Goal: Transaction & Acquisition: Book appointment/travel/reservation

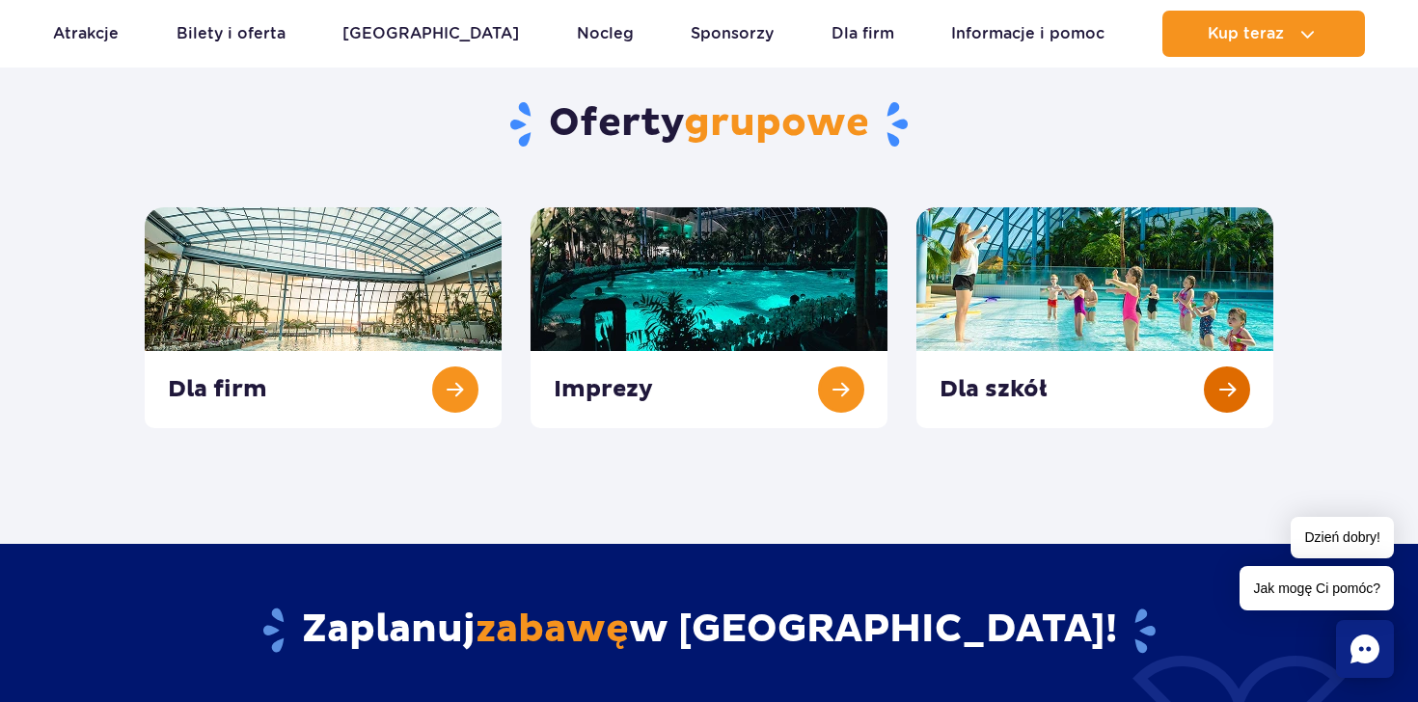
scroll to position [676, 0]
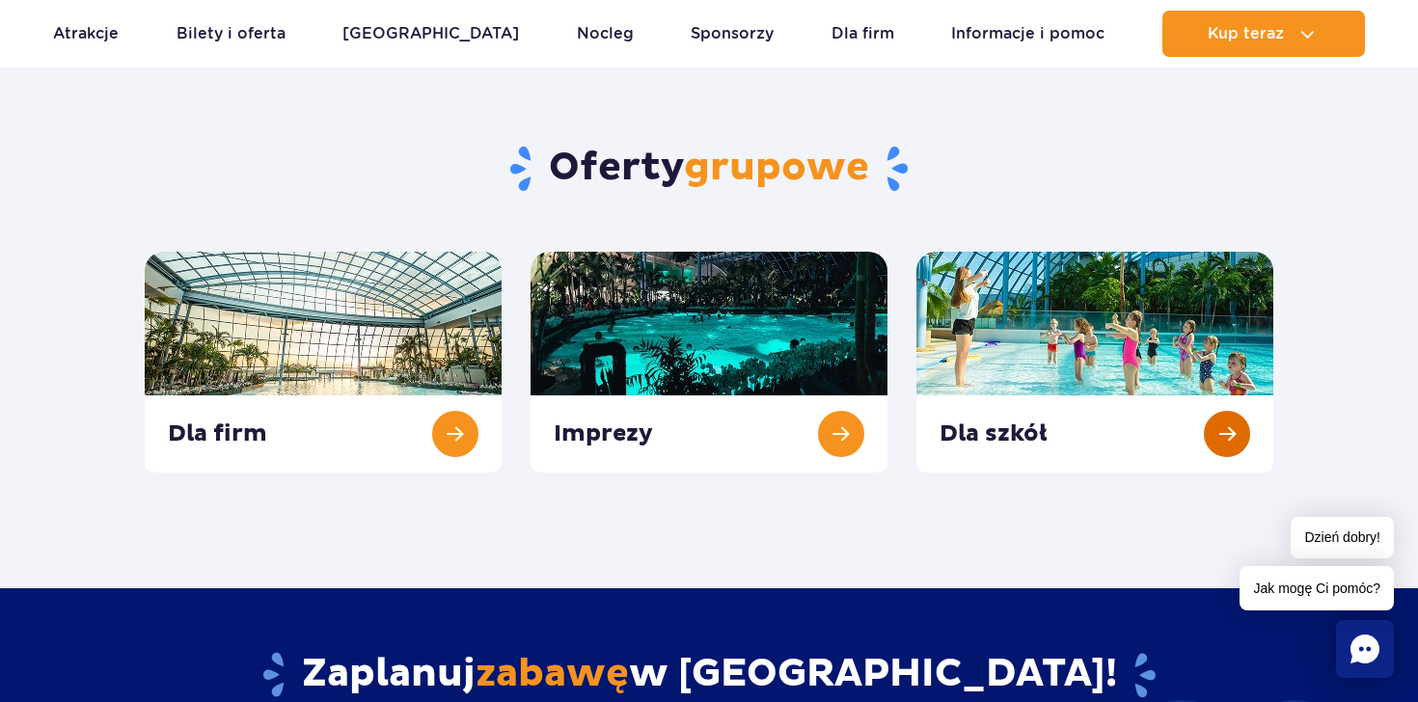
click at [1223, 445] on link at bounding box center [1094, 362] width 357 height 221
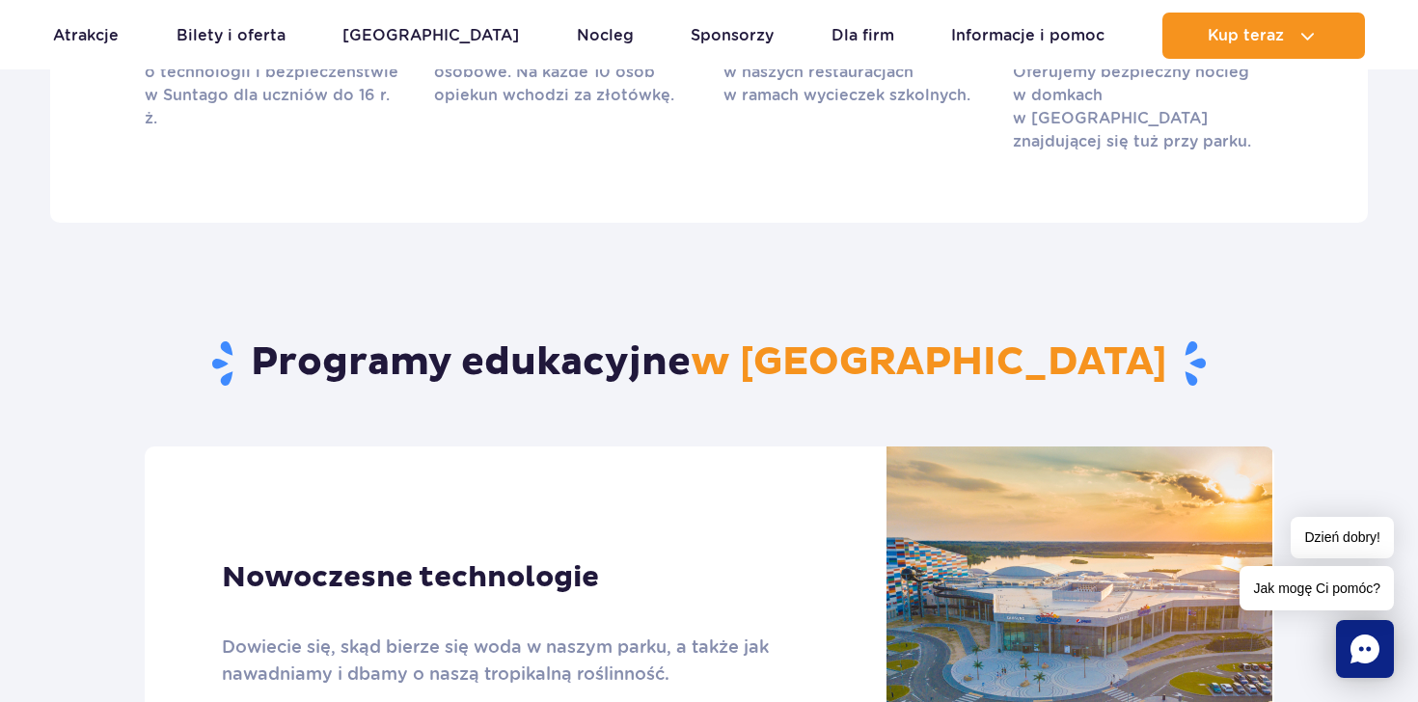
scroll to position [832, 0]
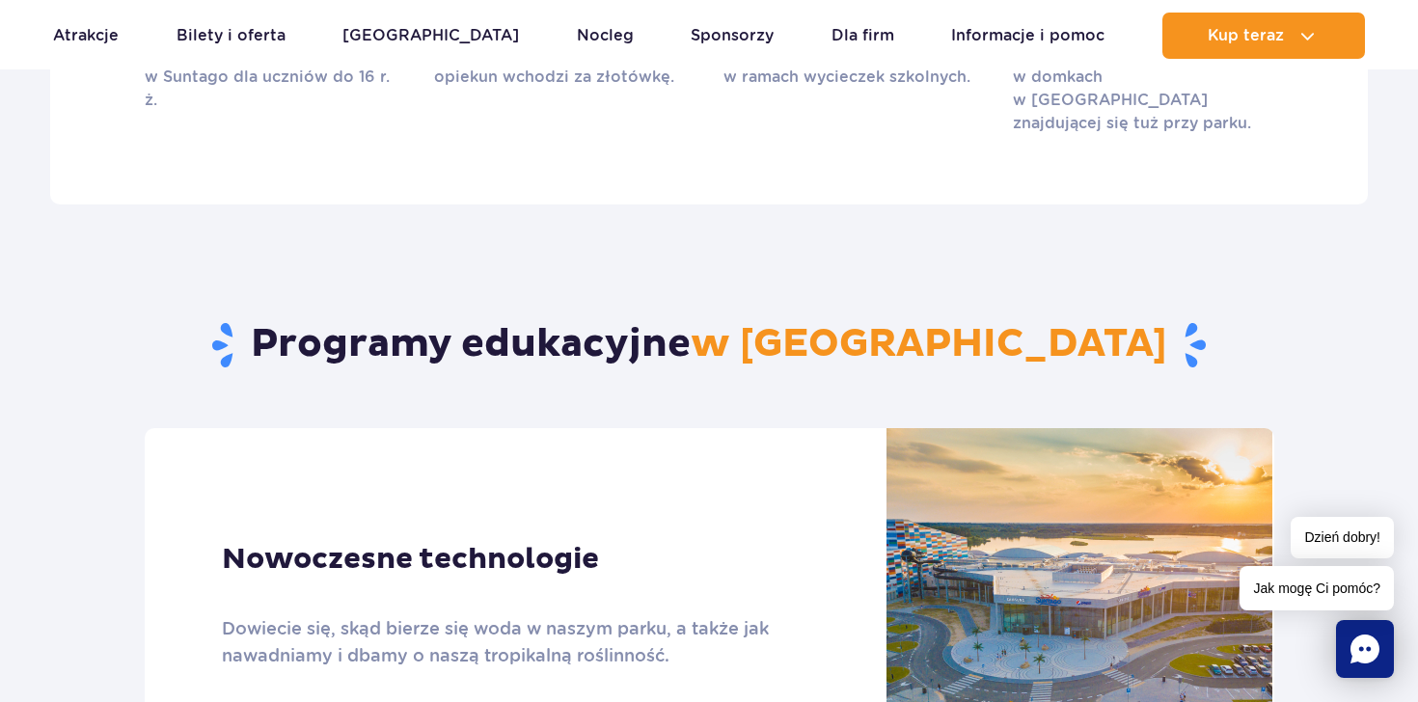
click at [1364, 649] on icon "Chat" at bounding box center [1365, 649] width 29 height 29
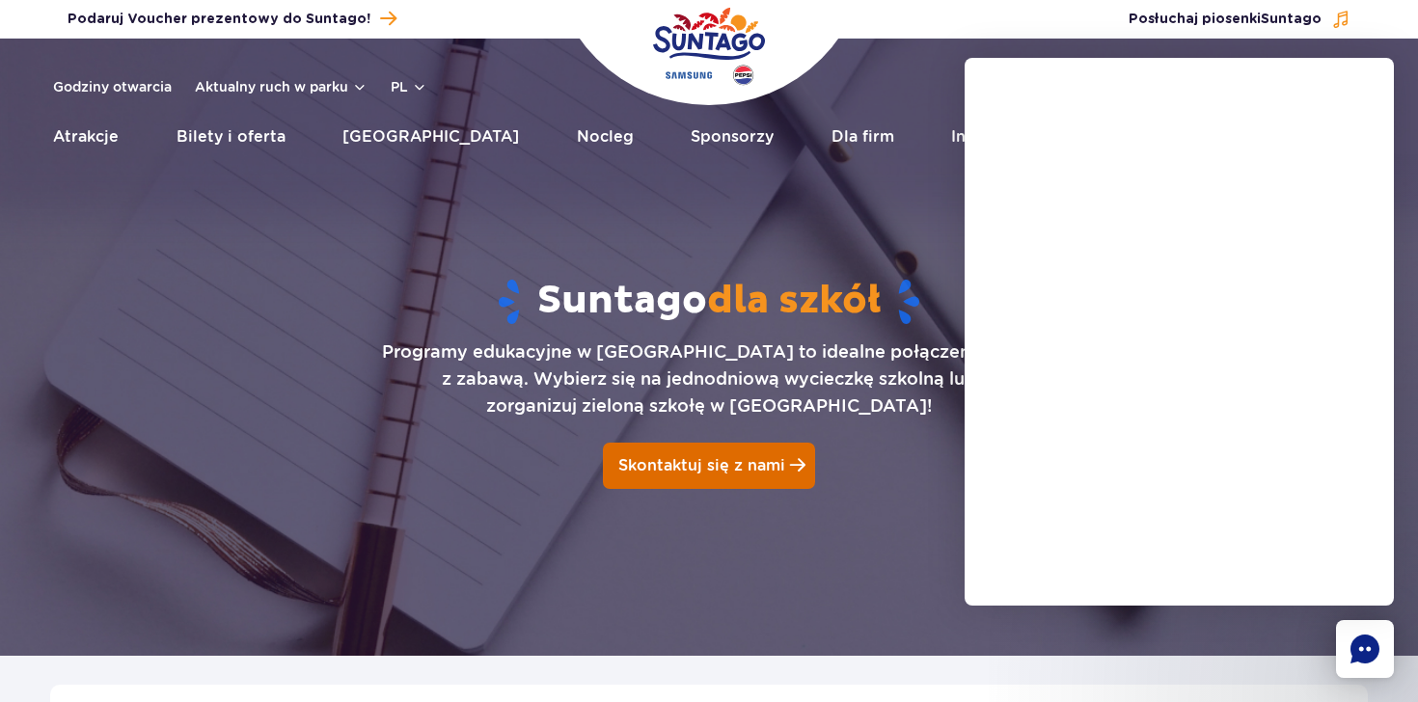
click at [726, 472] on span "Skontaktuj się z nami" at bounding box center [701, 465] width 167 height 18
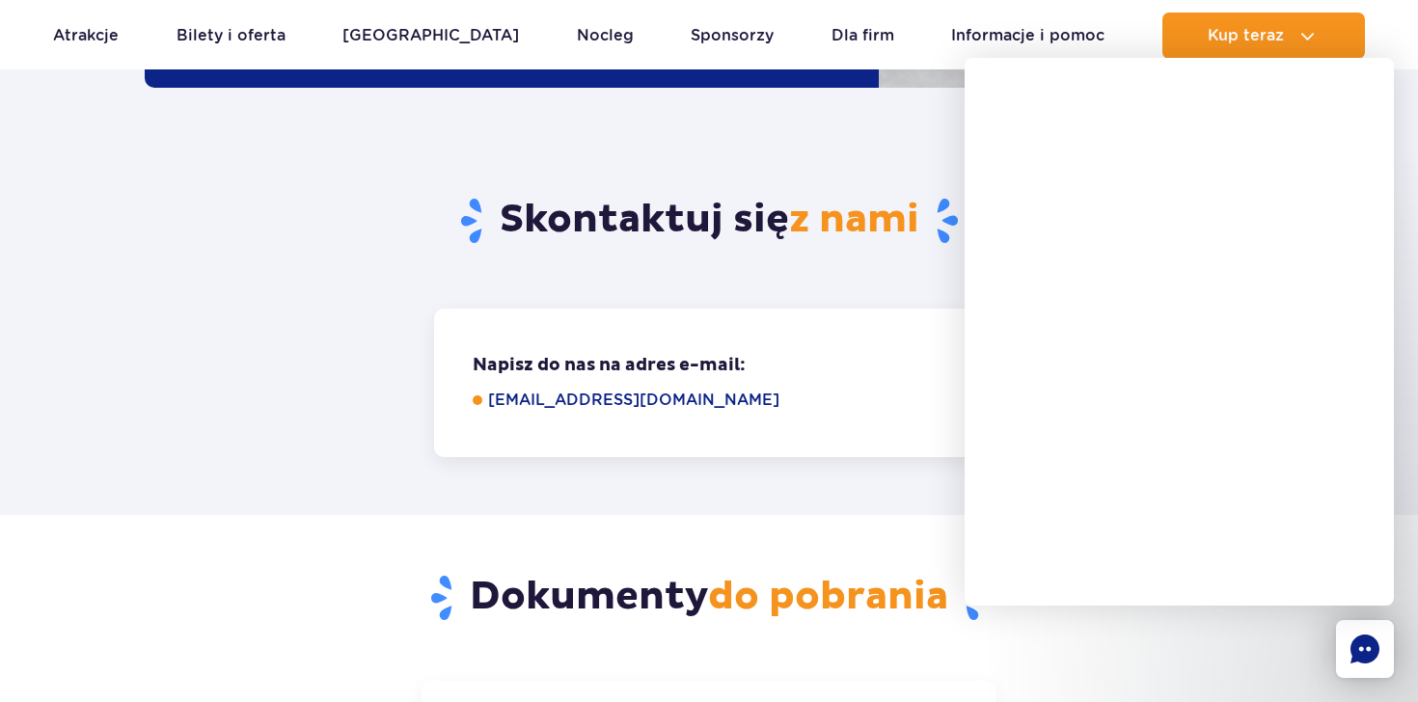
scroll to position [2427, 0]
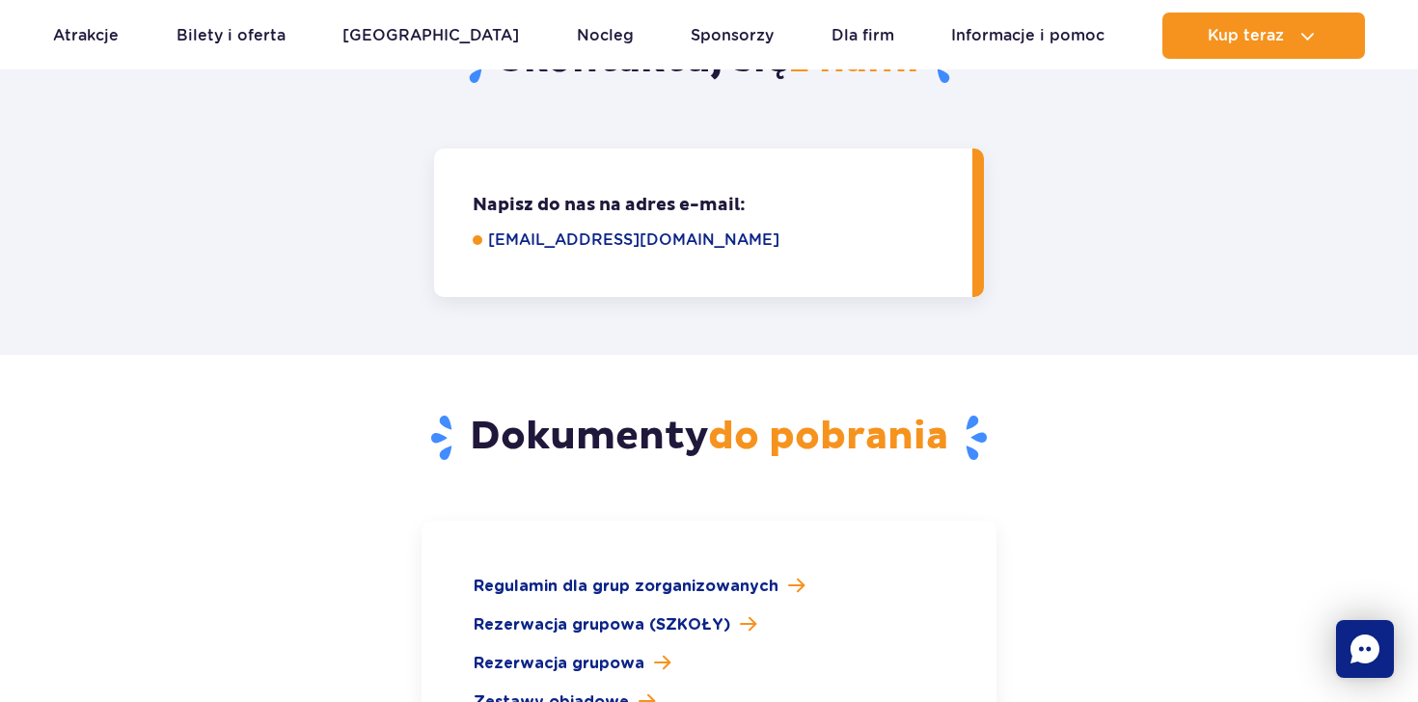
scroll to position [2866, 0]
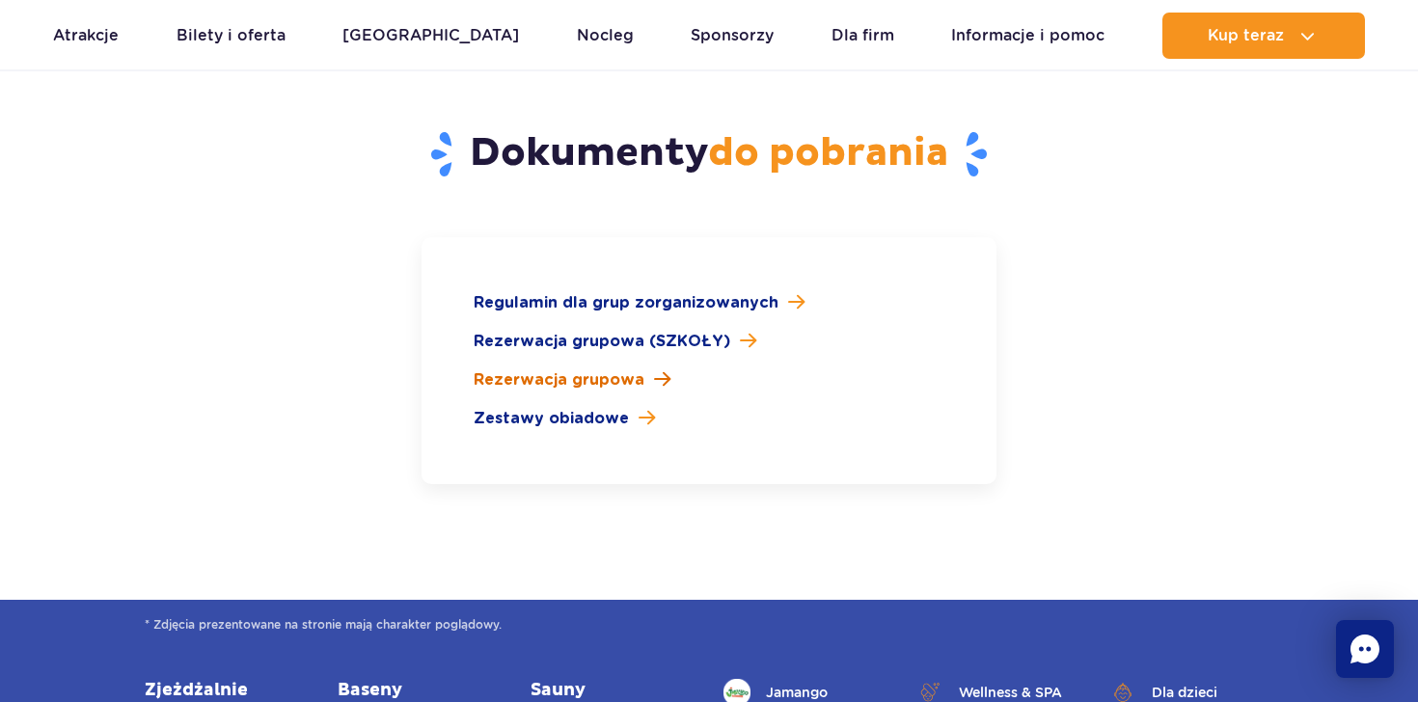
click at [659, 370] on span at bounding box center [662, 379] width 16 height 18
click at [639, 409] on span at bounding box center [647, 418] width 16 height 18
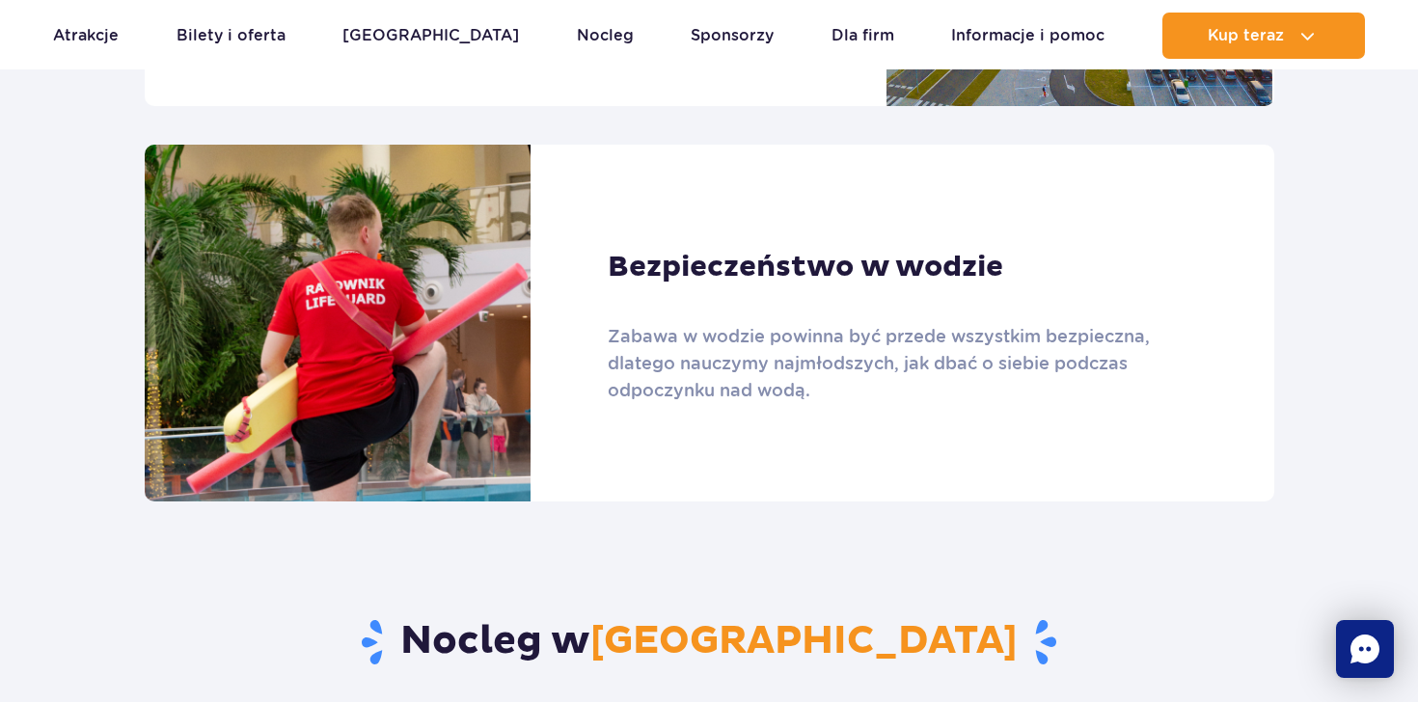
scroll to position [1386, 0]
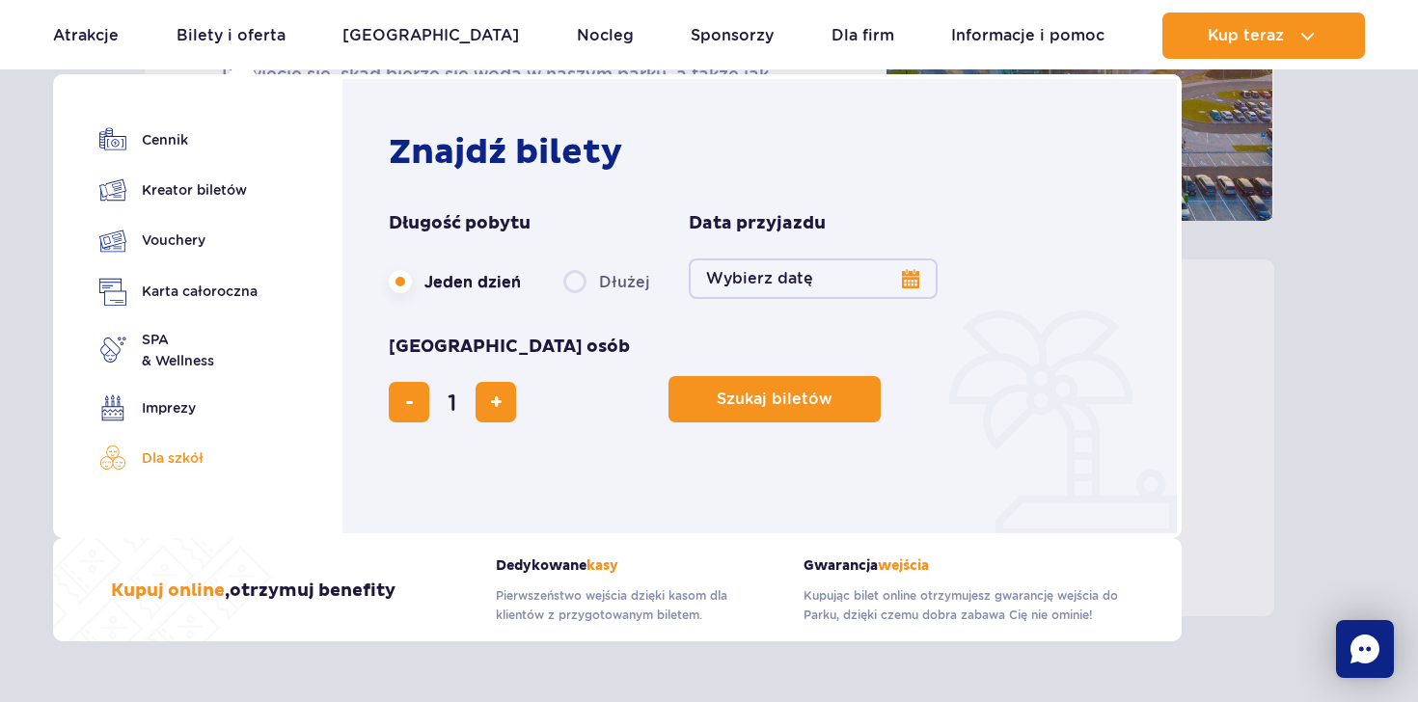
click at [185, 458] on link "Dla szkół" at bounding box center [178, 458] width 158 height 27
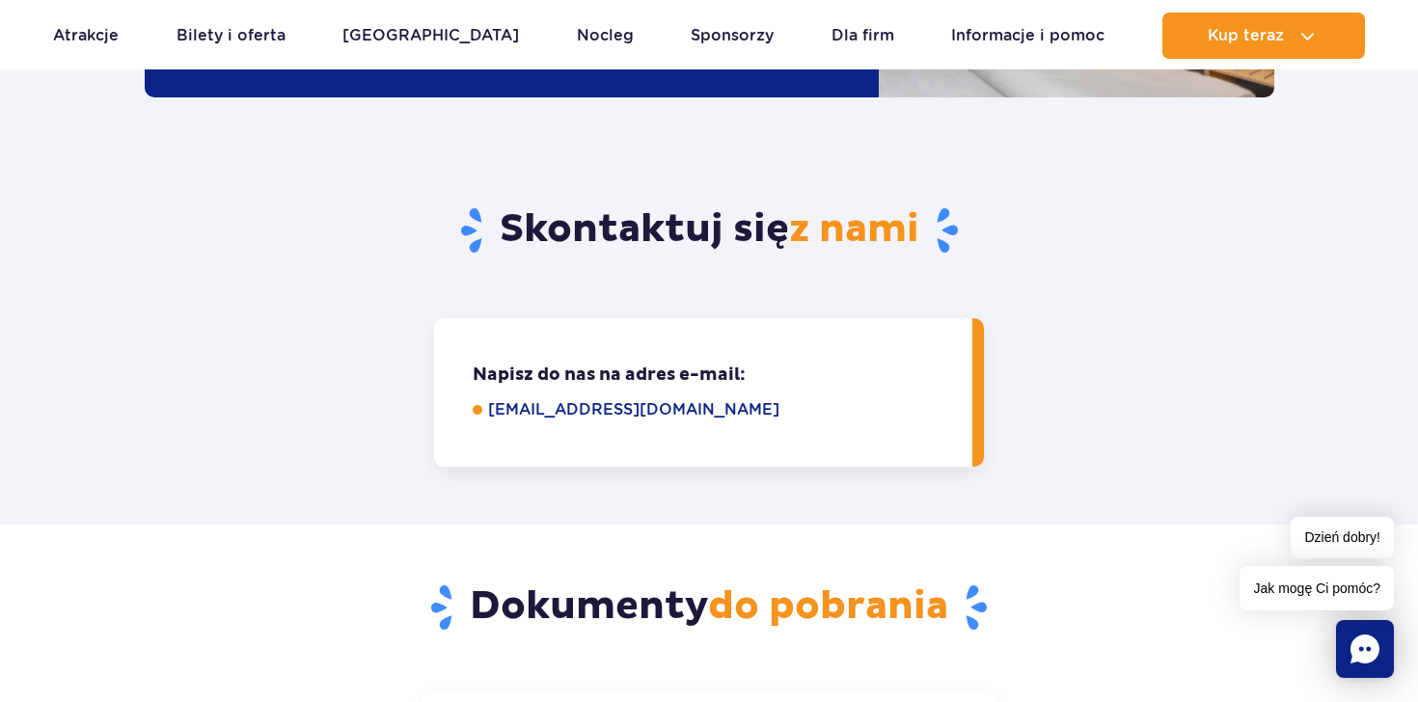
scroll to position [2341, 0]
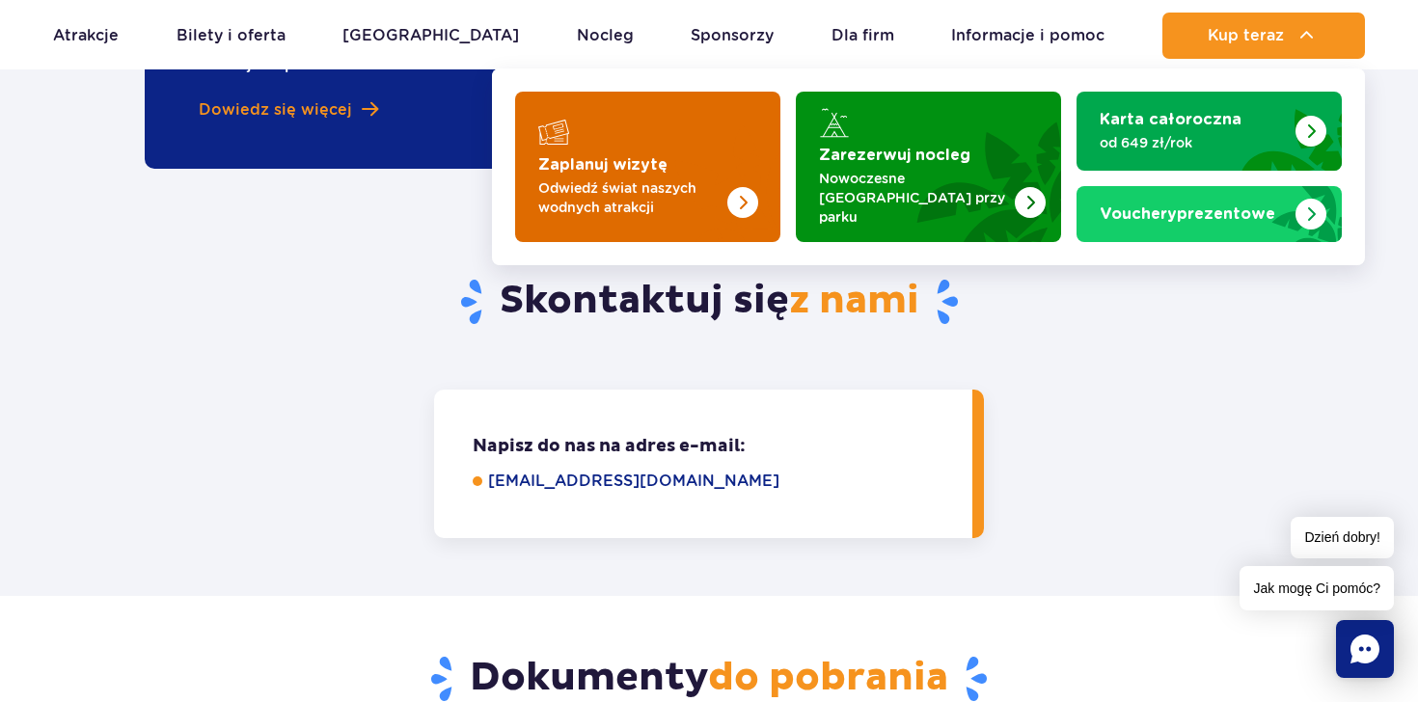
click at [697, 197] on p "Odwiedź świat naszych wodnych atrakcji" at bounding box center [632, 197] width 188 height 39
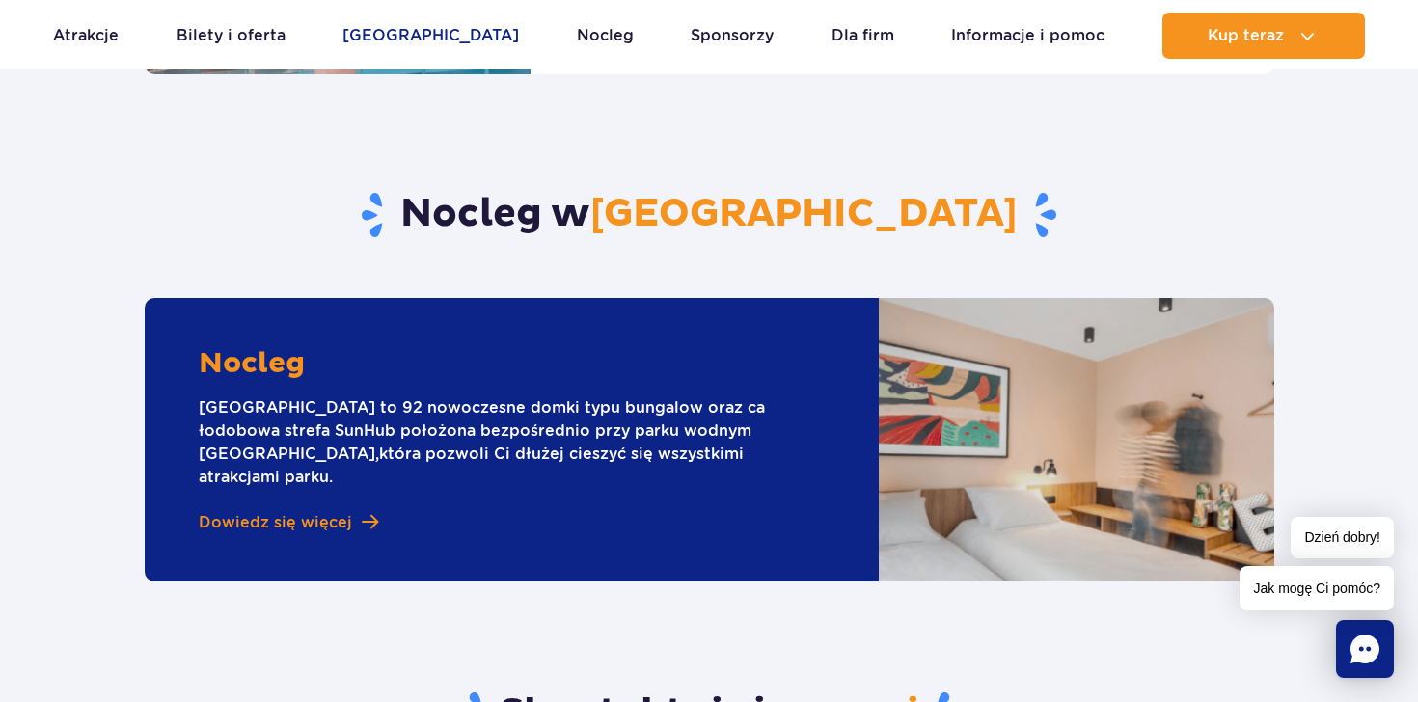
scroll to position [1821, 0]
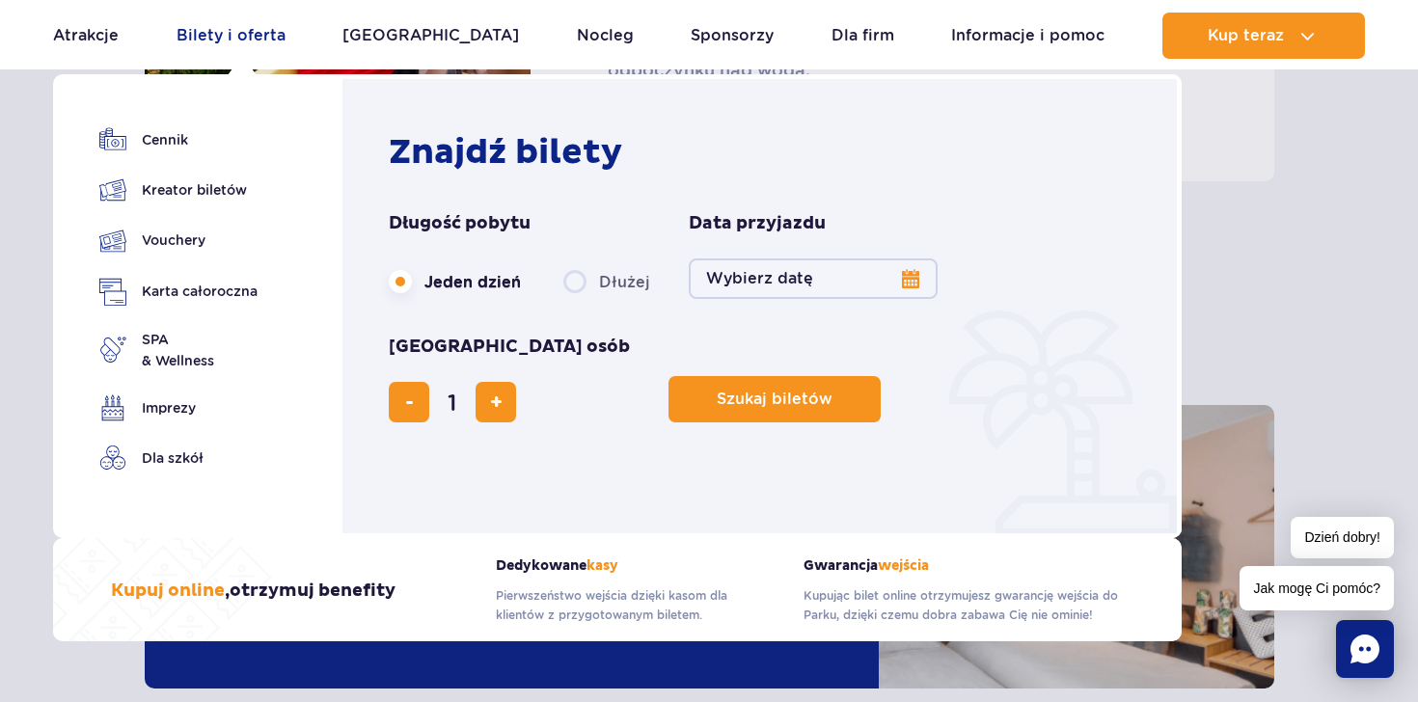
click at [252, 35] on link "Bilety i oferta" at bounding box center [231, 36] width 109 height 46
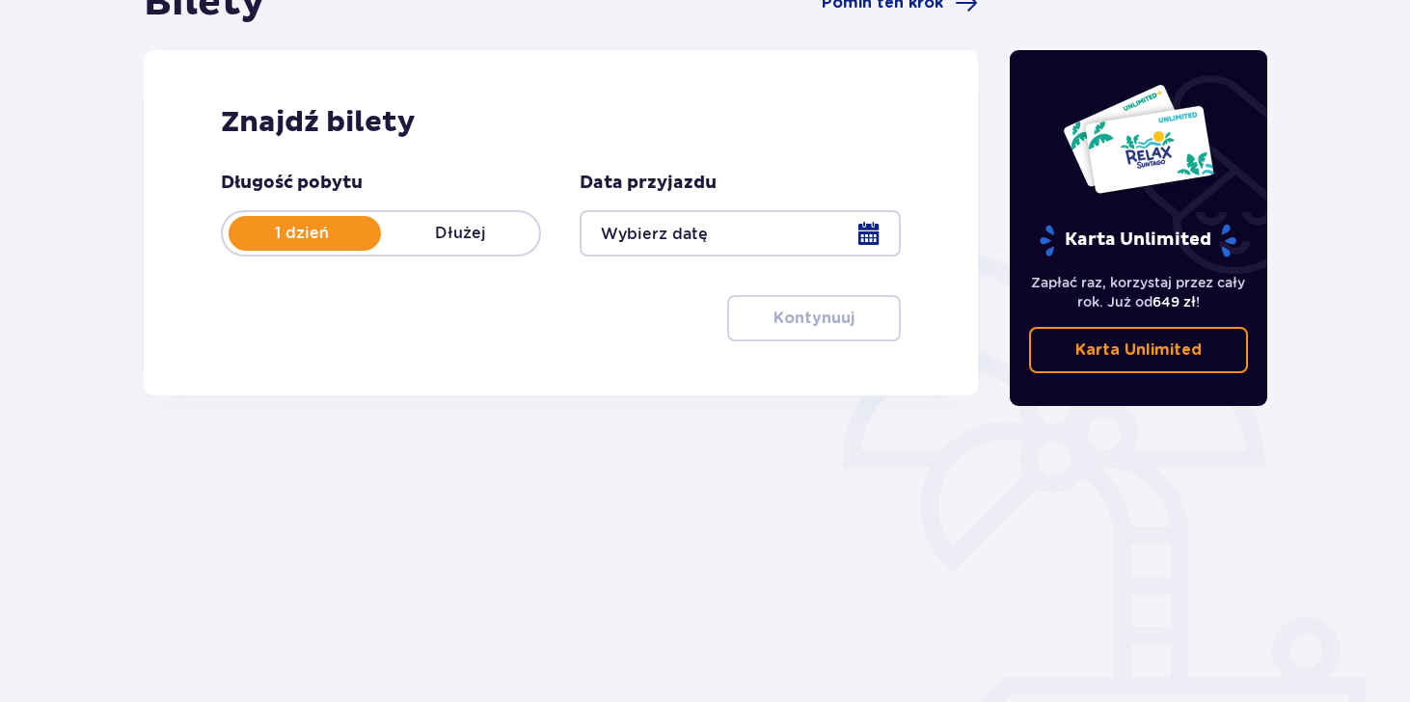
scroll to position [281, 0]
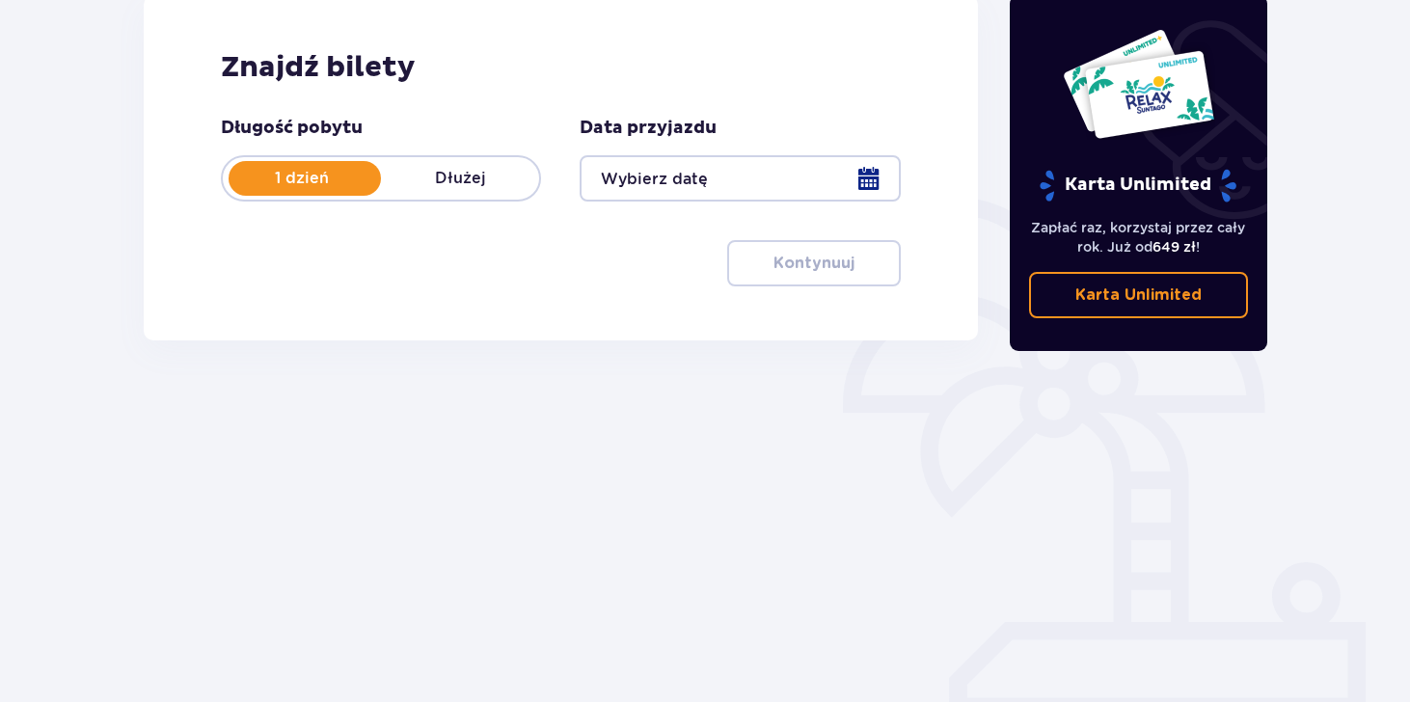
click at [879, 178] on div at bounding box center [740, 178] width 320 height 46
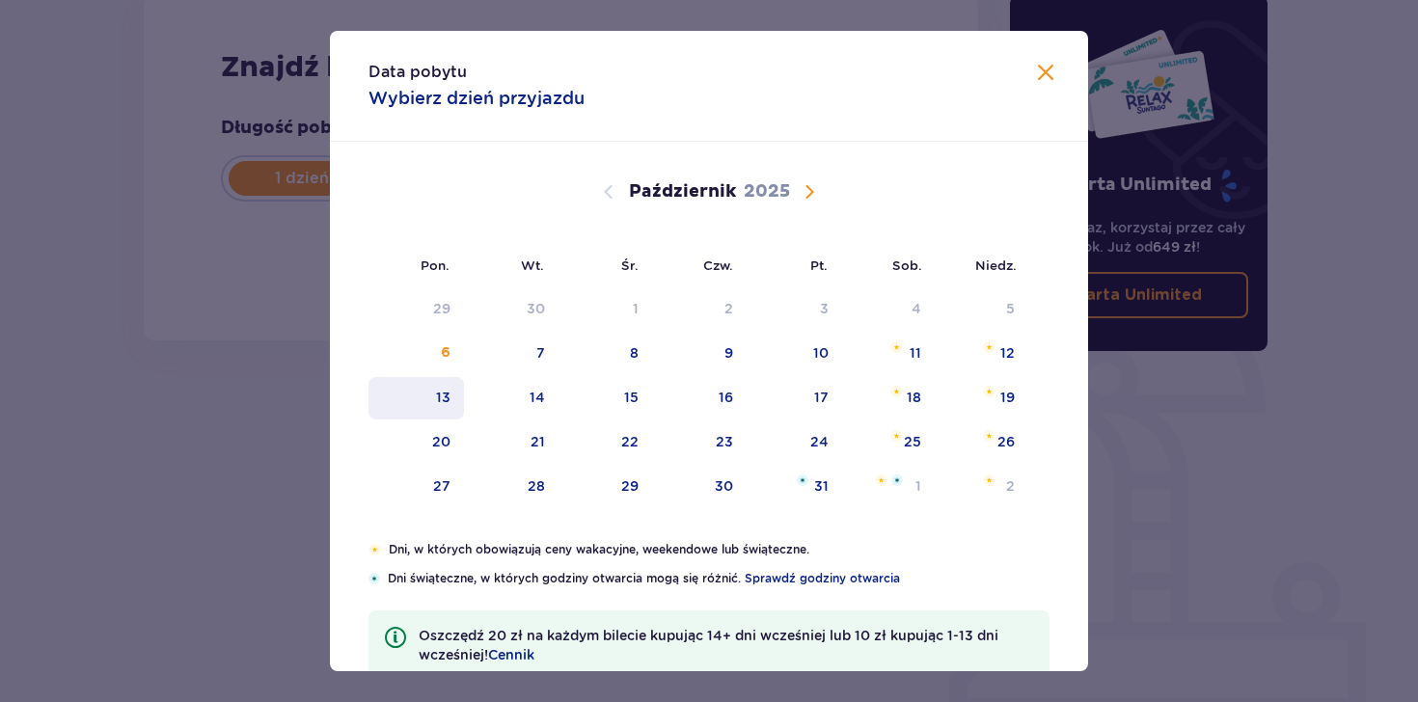
click at [433, 407] on div "13" at bounding box center [417, 398] width 96 height 42
type input "13.10.25"
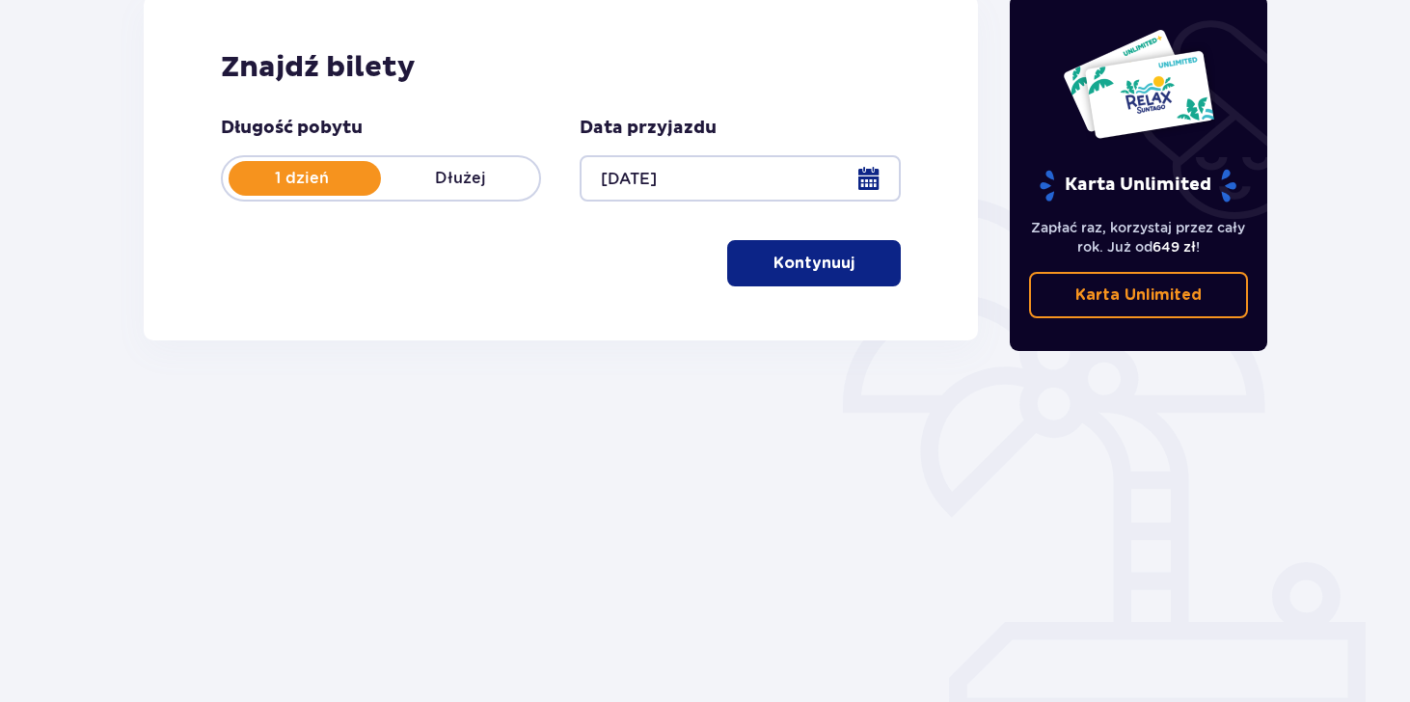
click at [782, 254] on p "Kontynuuj" at bounding box center [814, 263] width 81 height 21
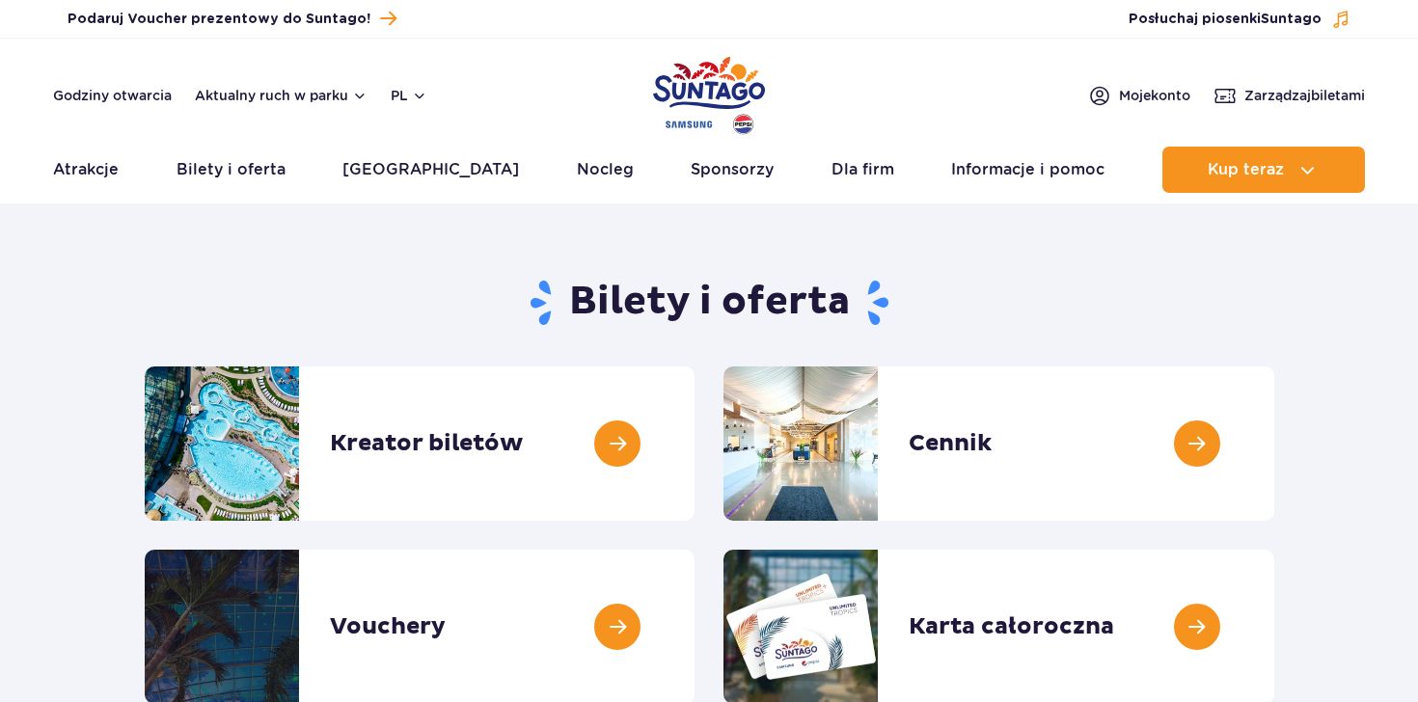
click at [252, 35] on div "Podaruj voucher Podaruj Voucher prezentowy do Suntago! Zarządzaj biletami Posłu…" at bounding box center [709, 19] width 1418 height 39
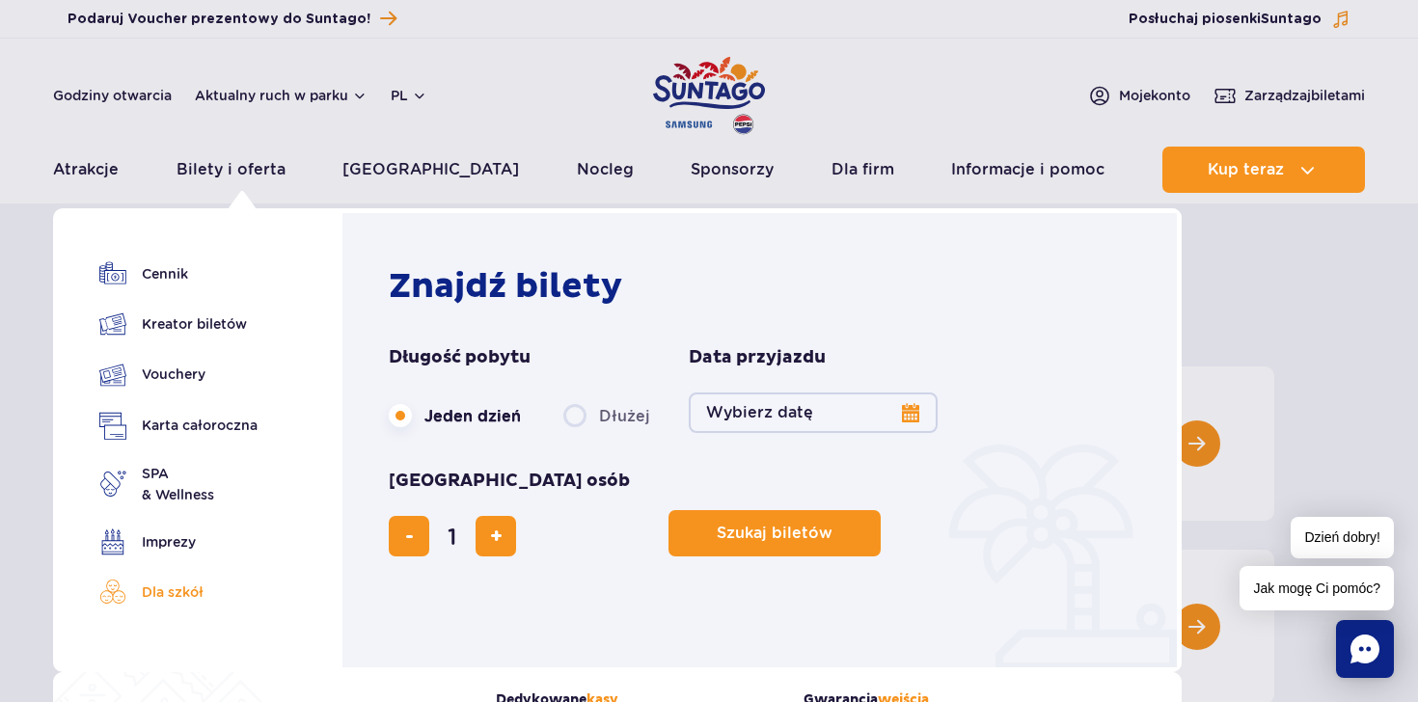
click at [173, 589] on link "Dla szkół" at bounding box center [178, 592] width 158 height 27
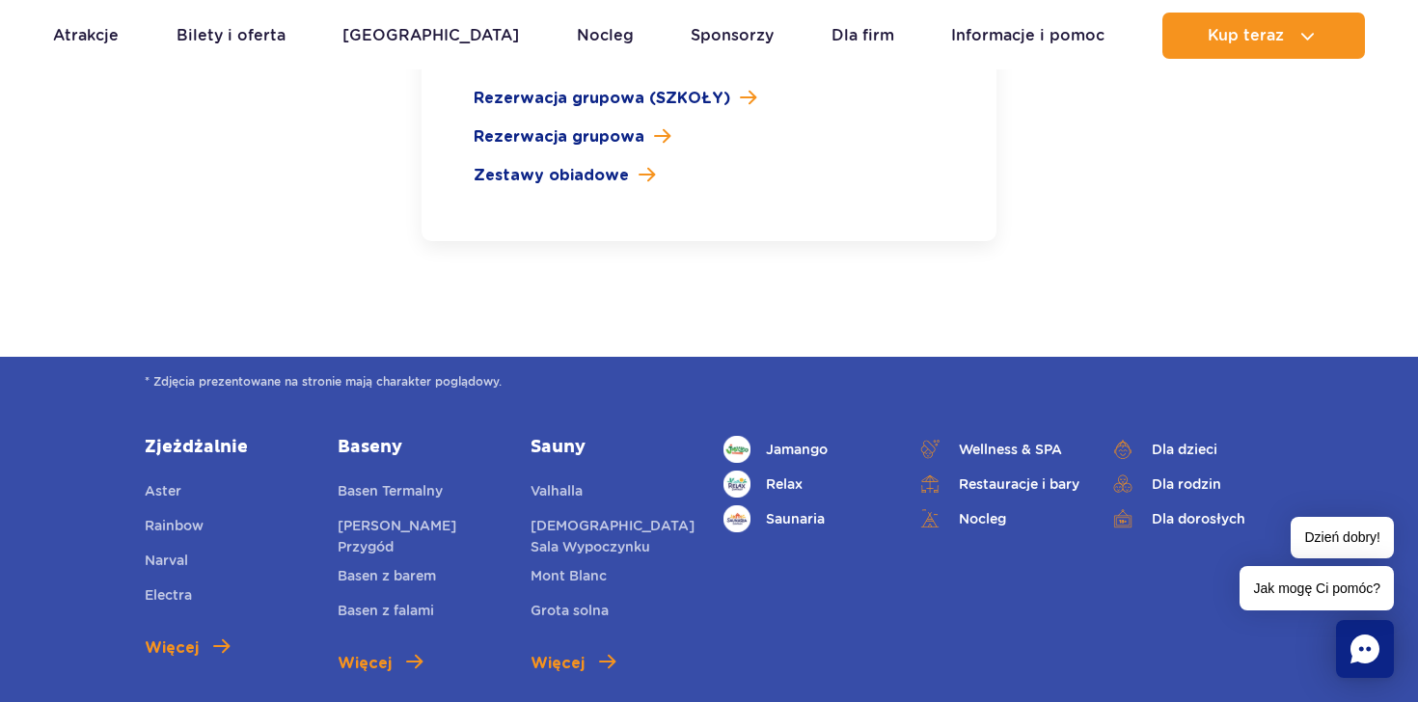
scroll to position [2652, 0]
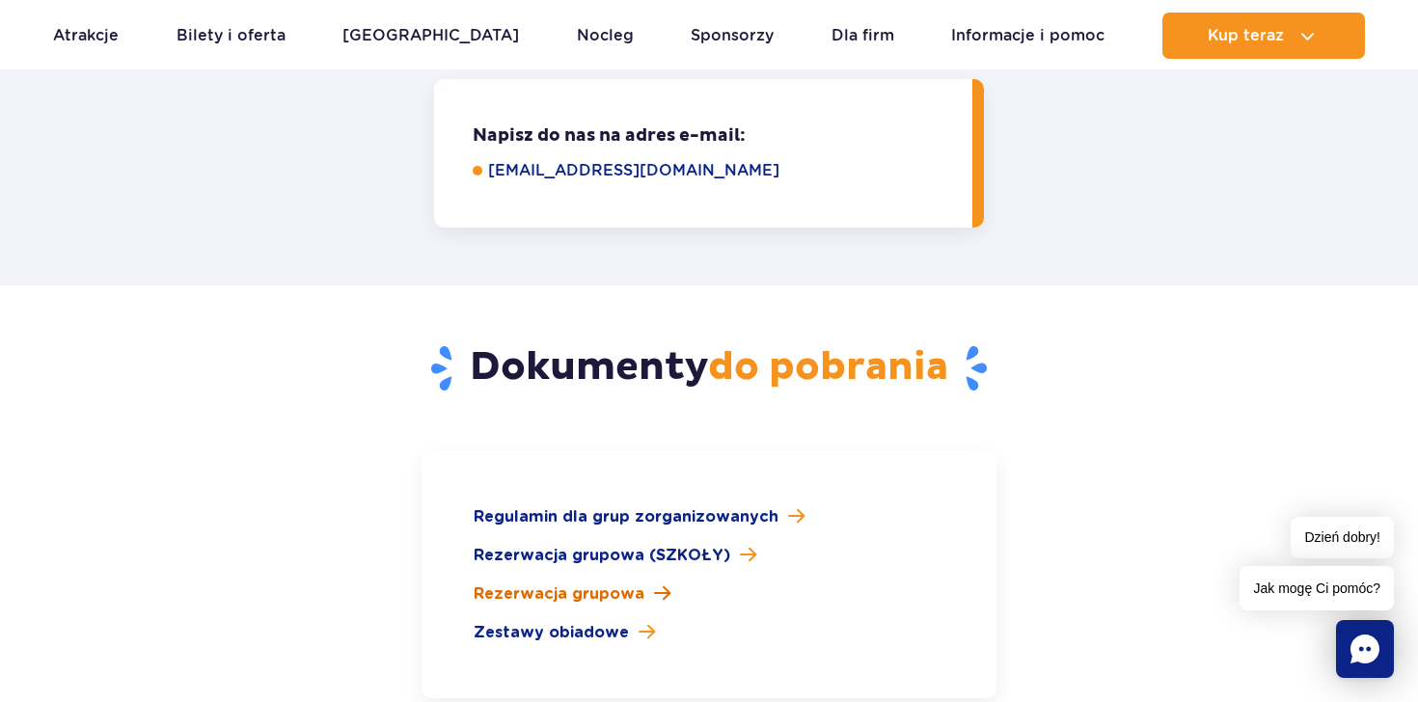
click at [612, 583] on span "Rezerwacja grupowa" at bounding box center [559, 594] width 171 height 23
click at [612, 544] on span "Rezerwacja grupowa (SZKOŁY)" at bounding box center [602, 555] width 257 height 23
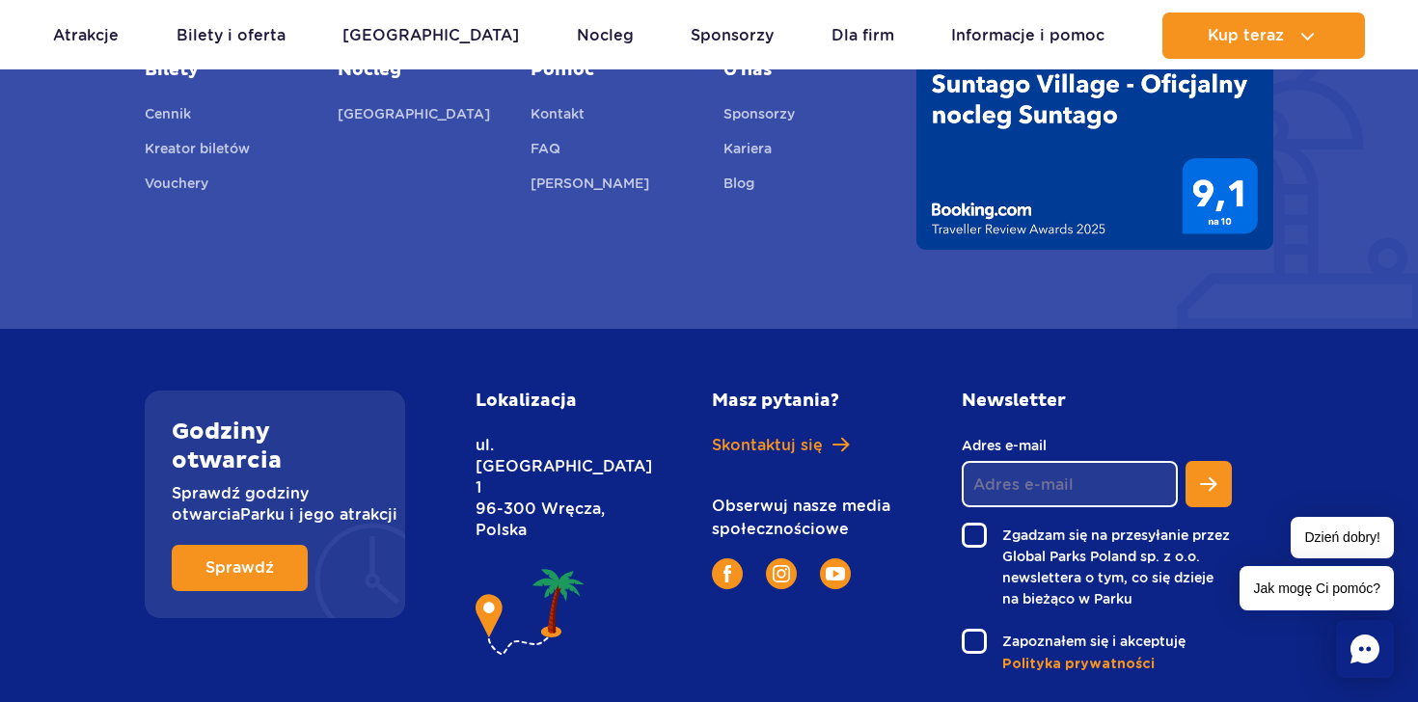
scroll to position [3829, 0]
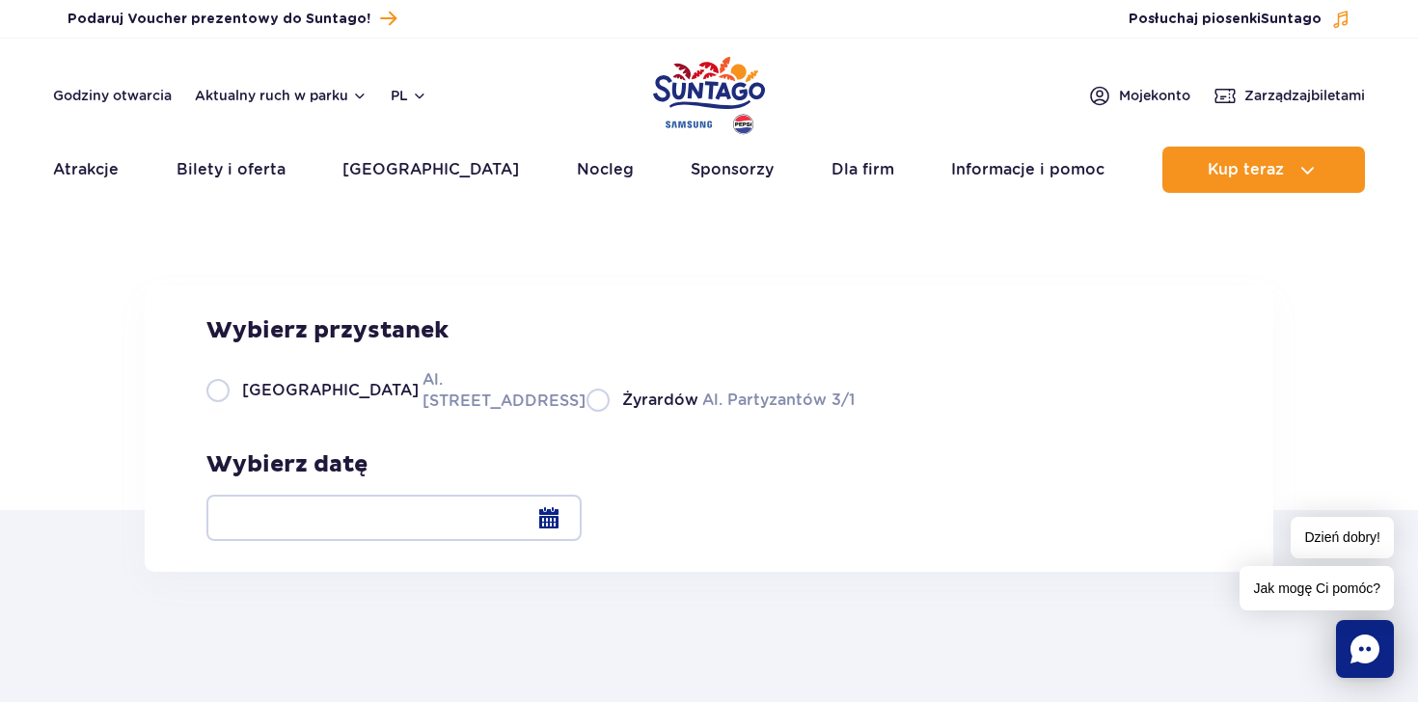
click at [206, 412] on label "Warszawa Al. Jerozolimskie 56" at bounding box center [384, 390] width 357 height 43
click at [206, 412] on input "Warszawa Al. Jerozolimskie 56" at bounding box center [216, 410] width 21 height 4
radio input "true"
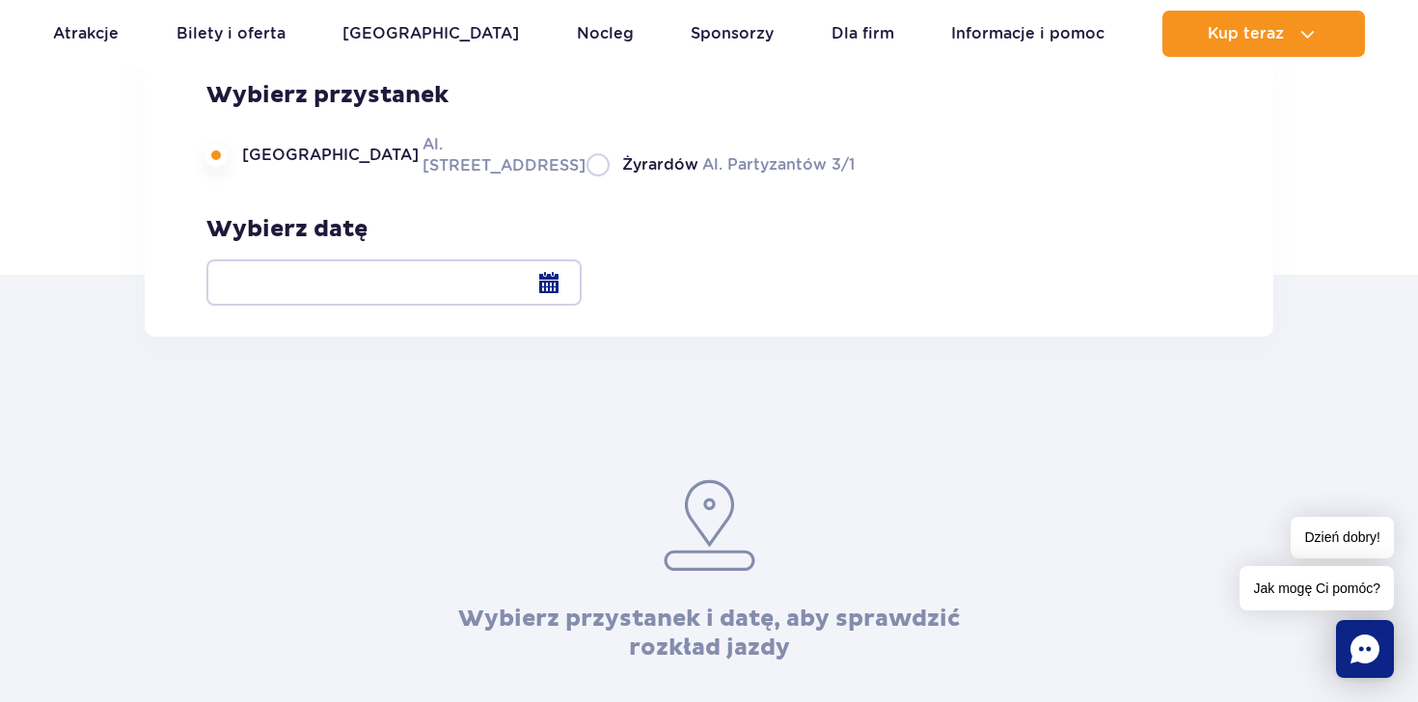
scroll to position [246, 0]
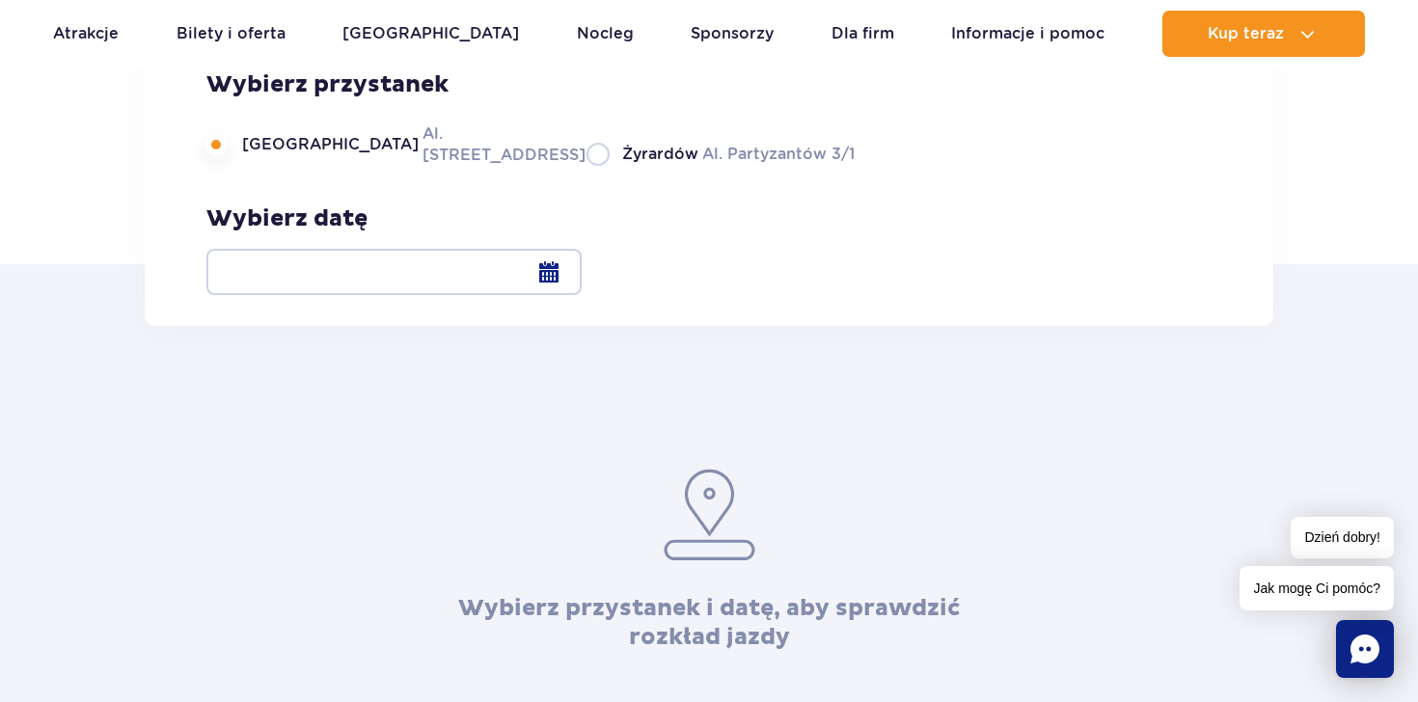
click at [582, 273] on div at bounding box center [393, 272] width 375 height 46
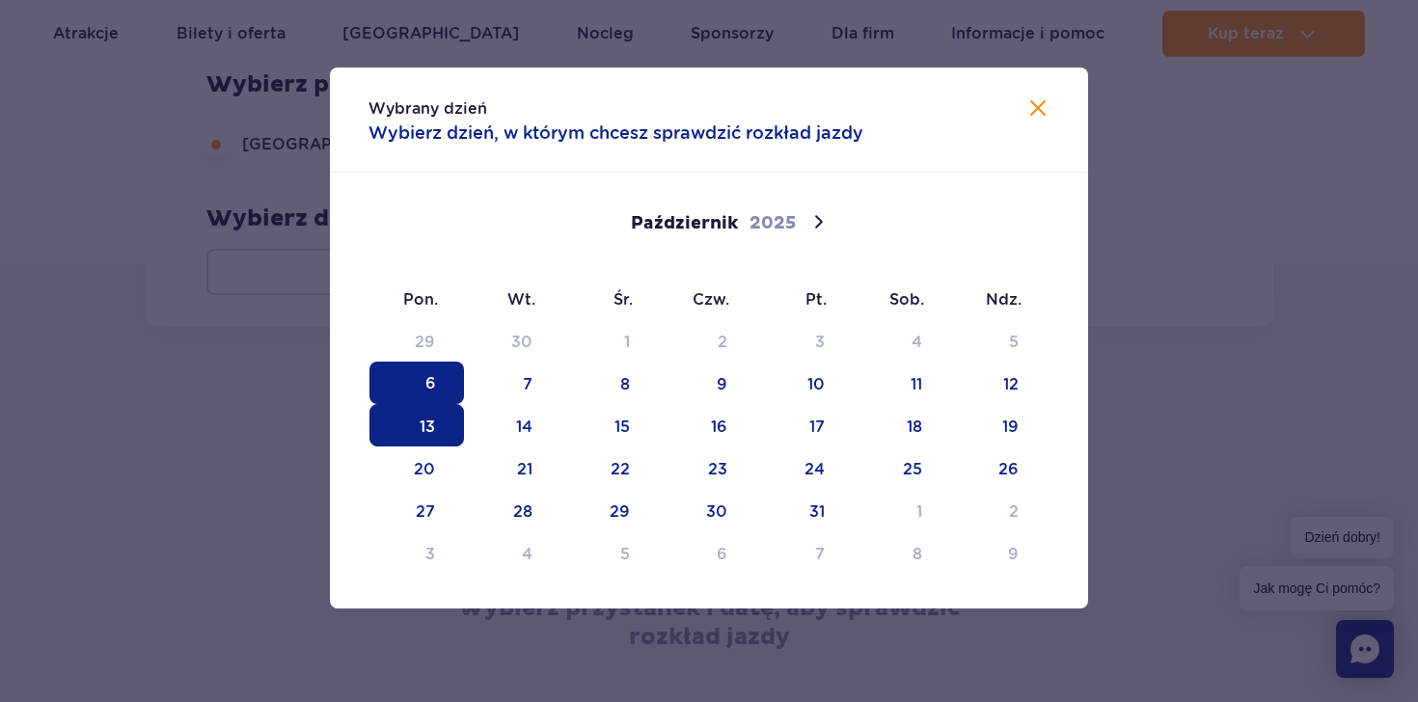
click at [423, 424] on span "13" at bounding box center [416, 425] width 95 height 42
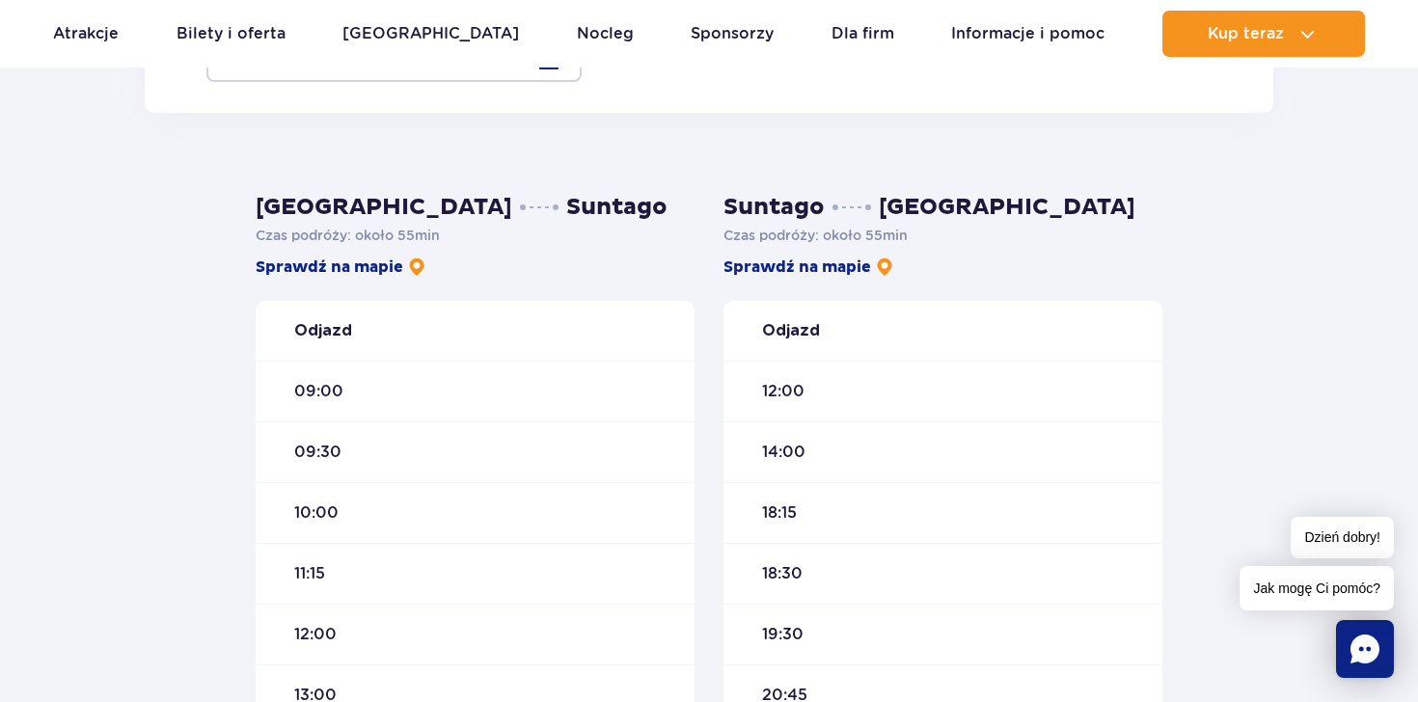
scroll to position [472, 0]
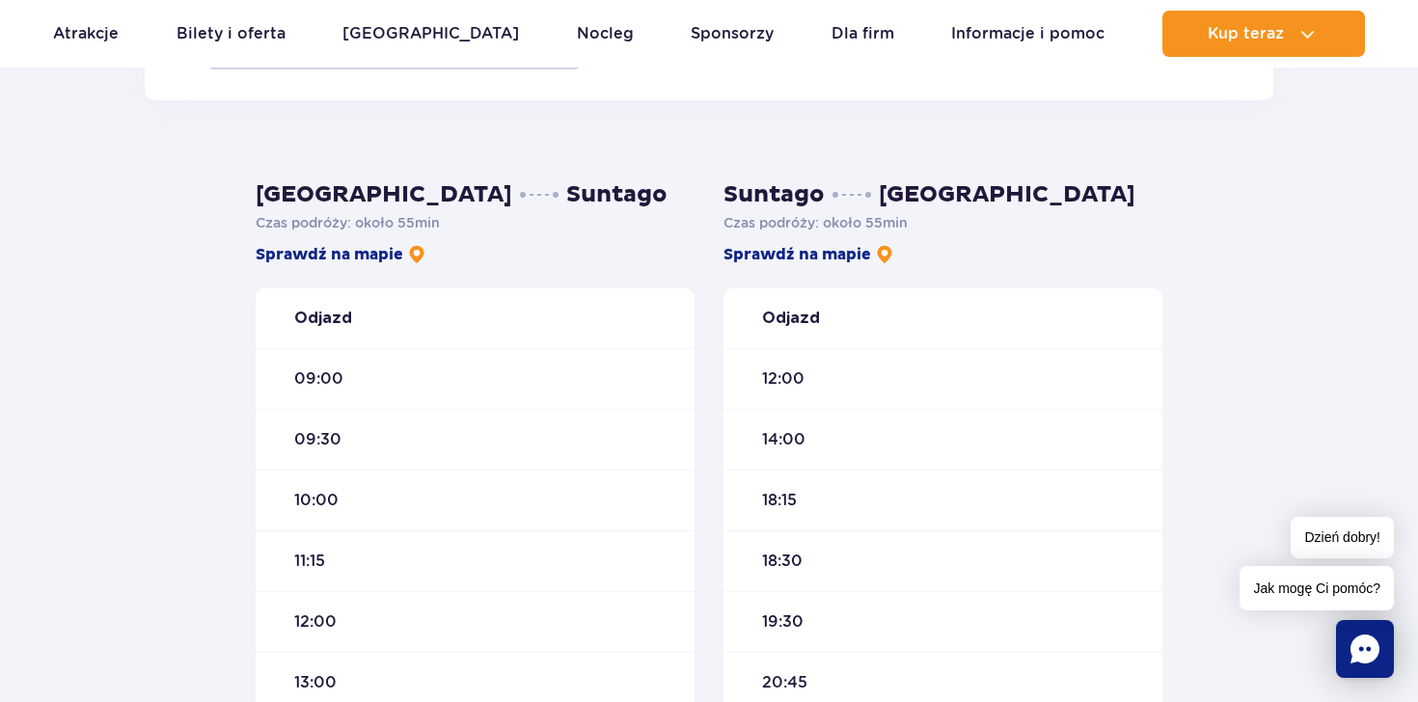
click at [321, 442] on span "09:30" at bounding box center [317, 439] width 47 height 21
click at [463, 434] on div "09:30" at bounding box center [475, 439] width 439 height 61
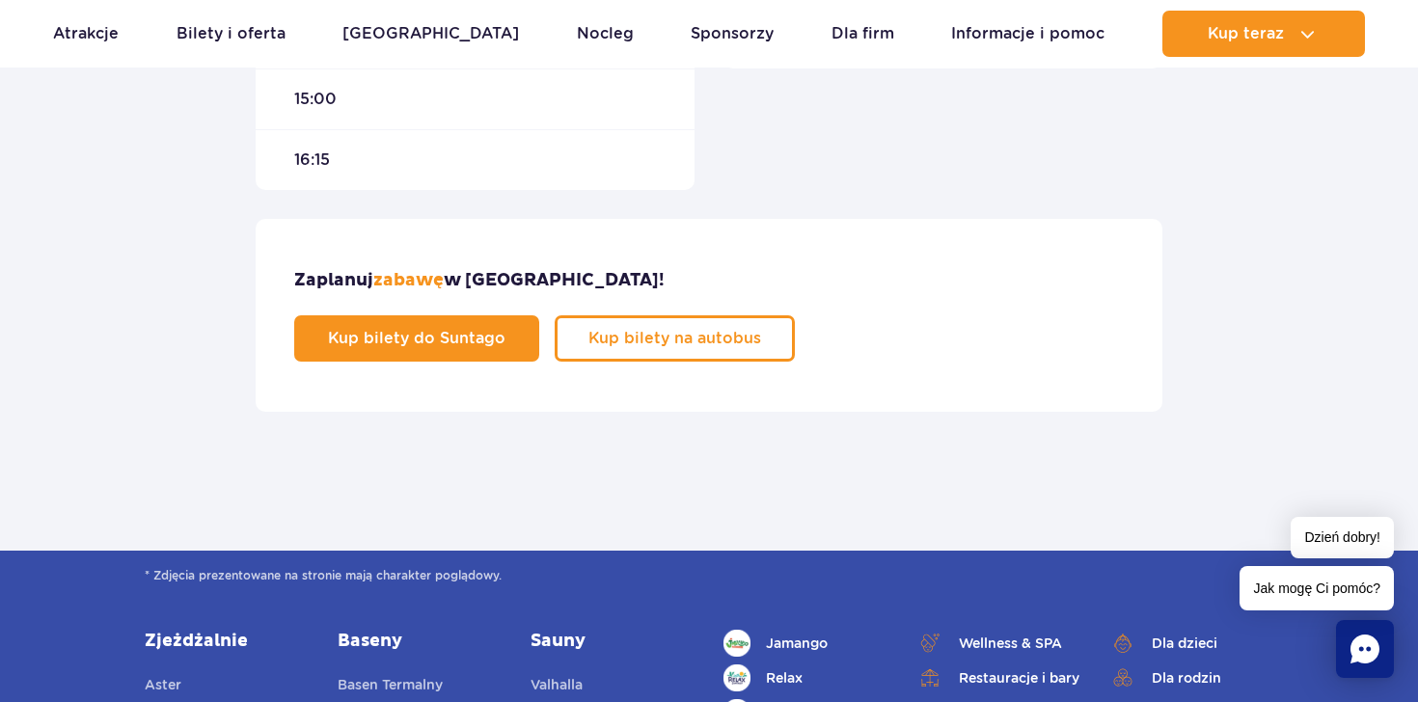
scroll to position [1174, 0]
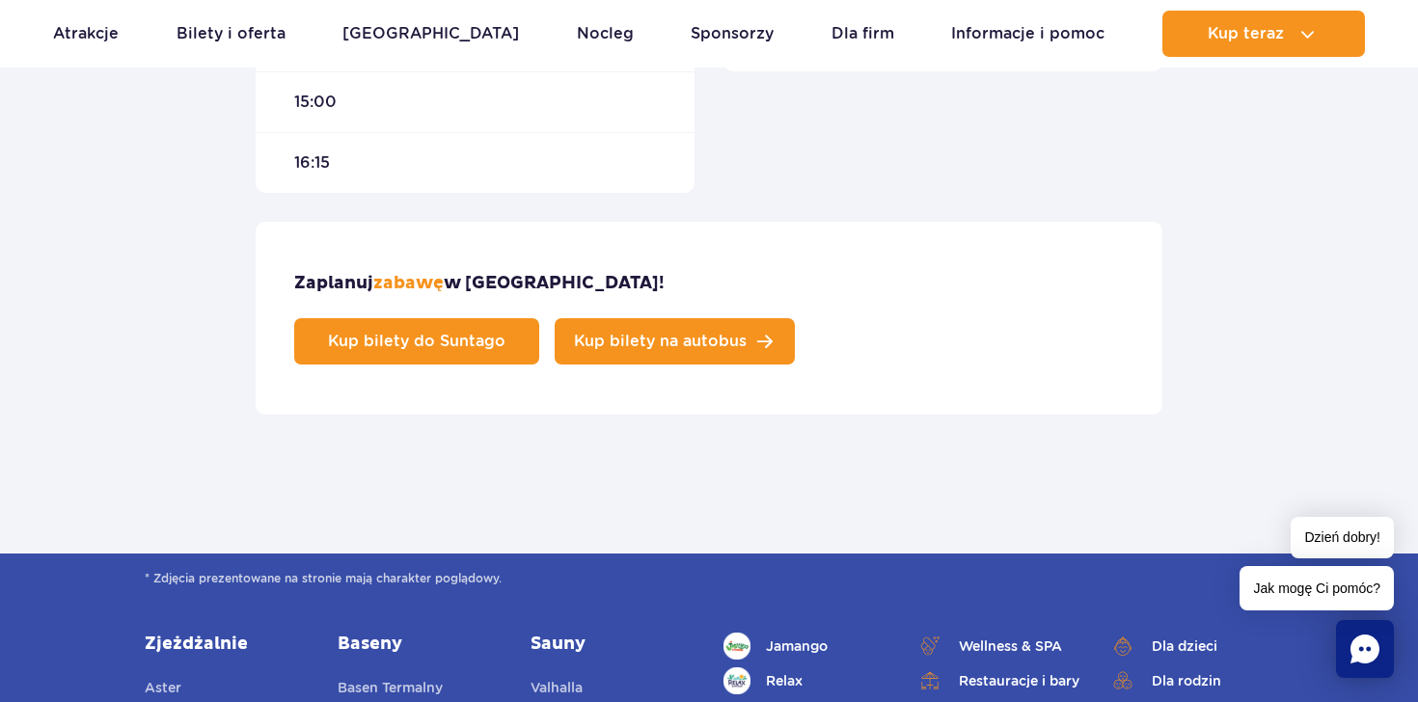
click at [747, 334] on span "Kup bilety na autobus" at bounding box center [660, 341] width 173 height 15
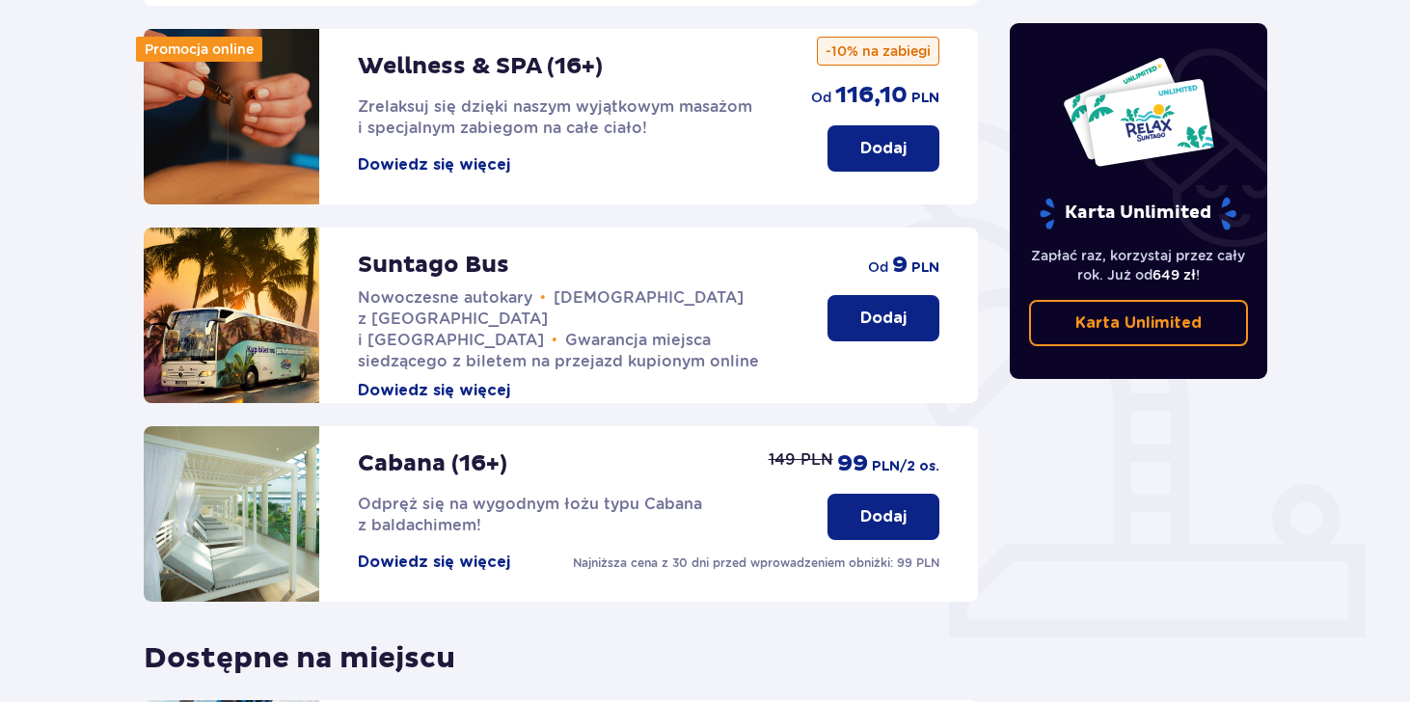
scroll to position [361, 0]
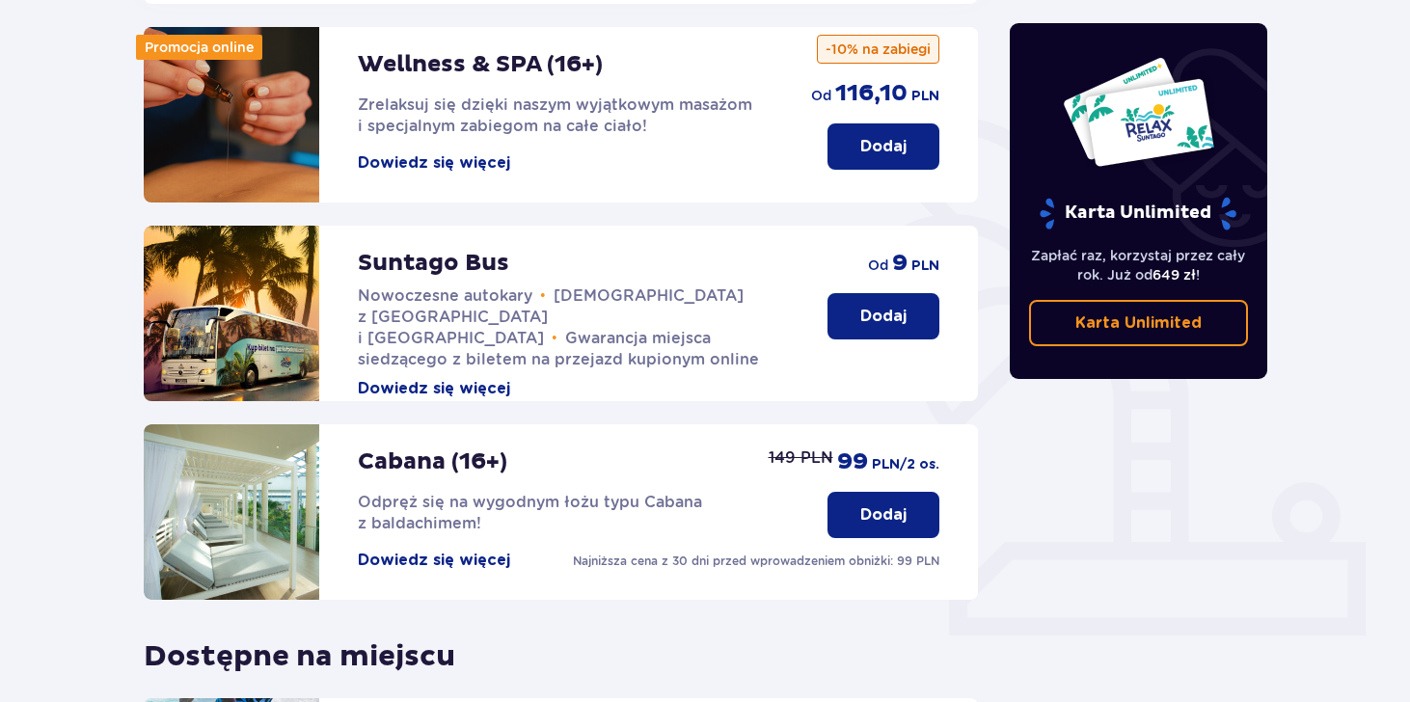
click at [887, 306] on p "Dodaj" at bounding box center [884, 316] width 46 height 21
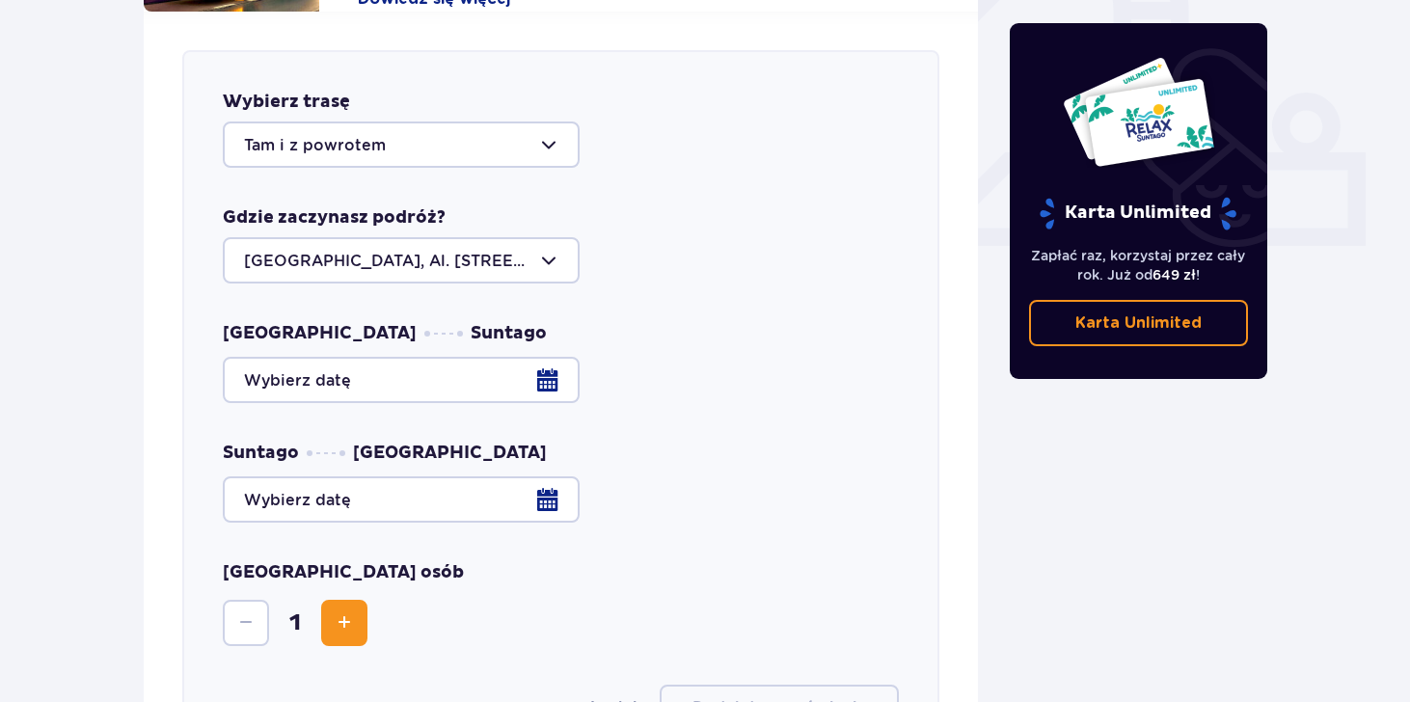
scroll to position [758, 0]
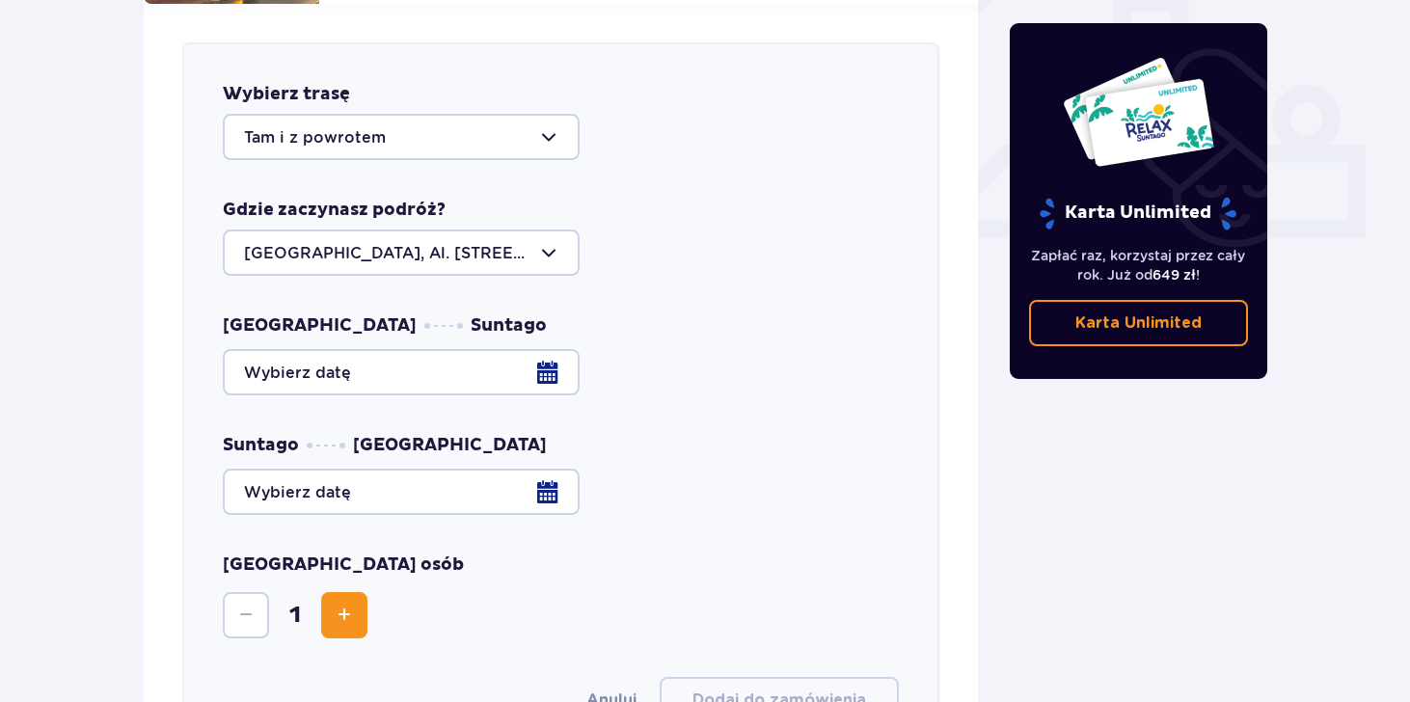
click at [359, 118] on div at bounding box center [401, 137] width 357 height 46
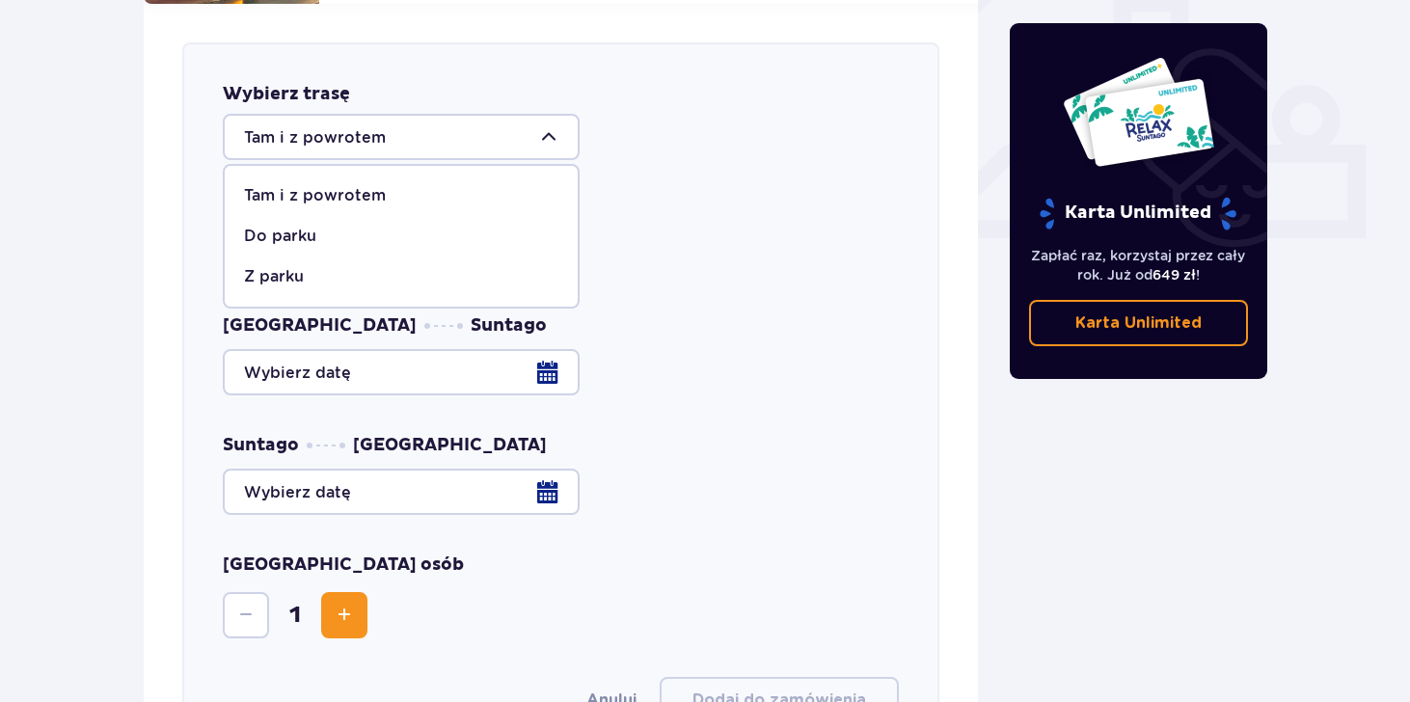
click at [130, 167] on div "Udogodnienia i atrakcje Pomiń ten krok Z atrakcji (oprócz Suntago Busa) możesz …" at bounding box center [560, 434] width 865 height 1976
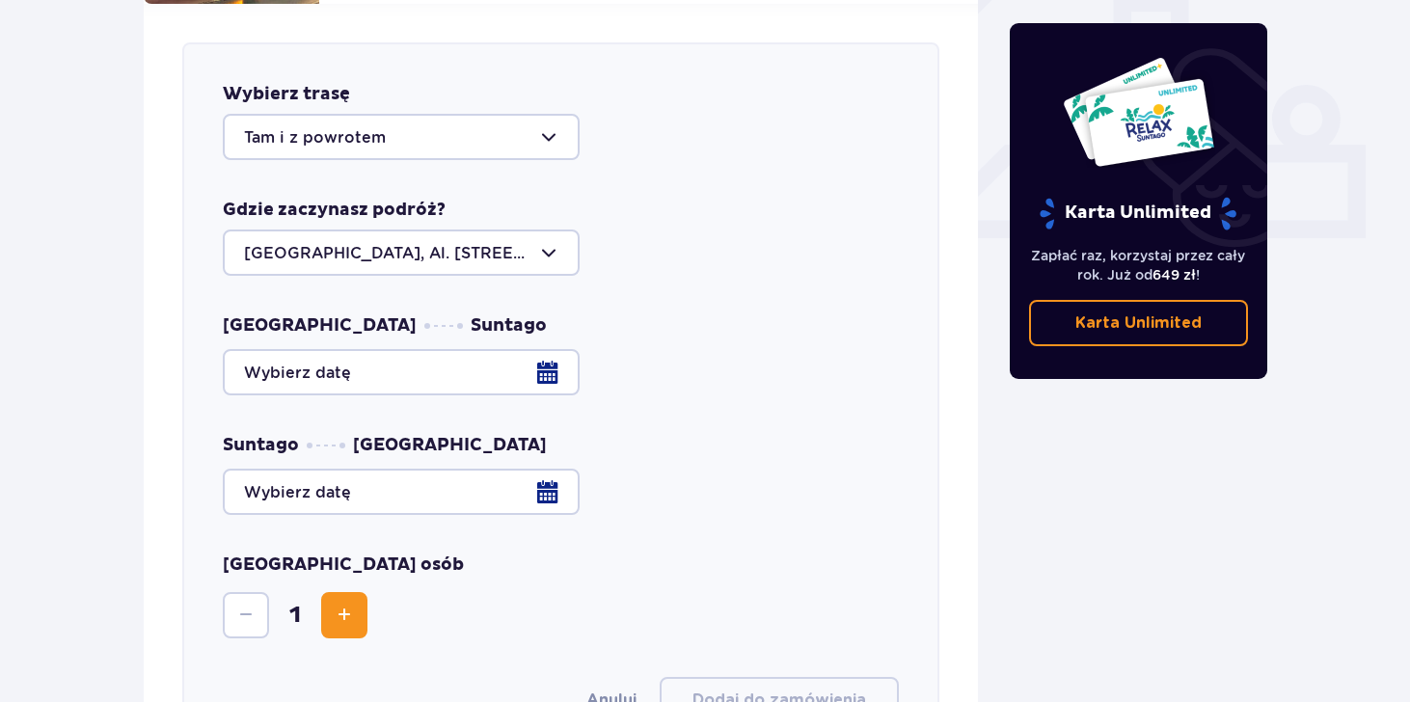
click at [342, 354] on div at bounding box center [561, 372] width 676 height 46
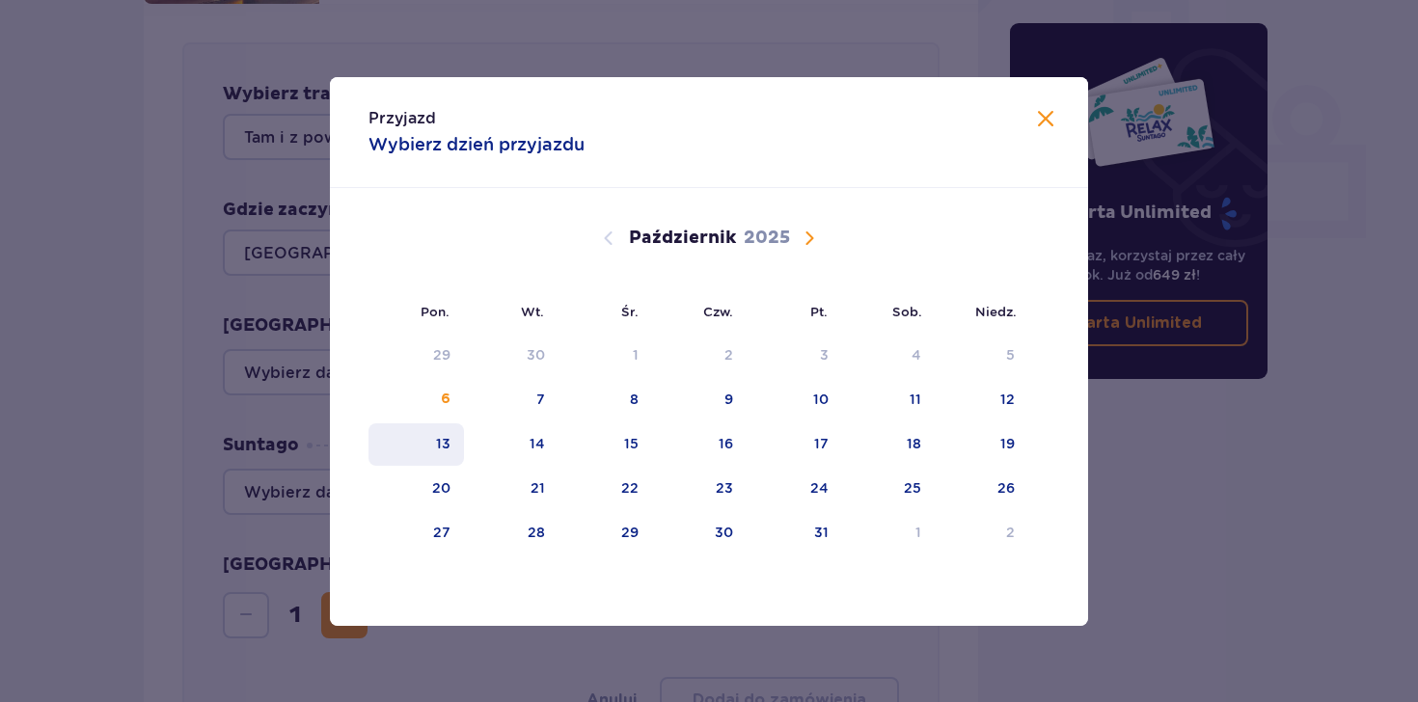
click at [437, 449] on div "13" at bounding box center [443, 443] width 14 height 19
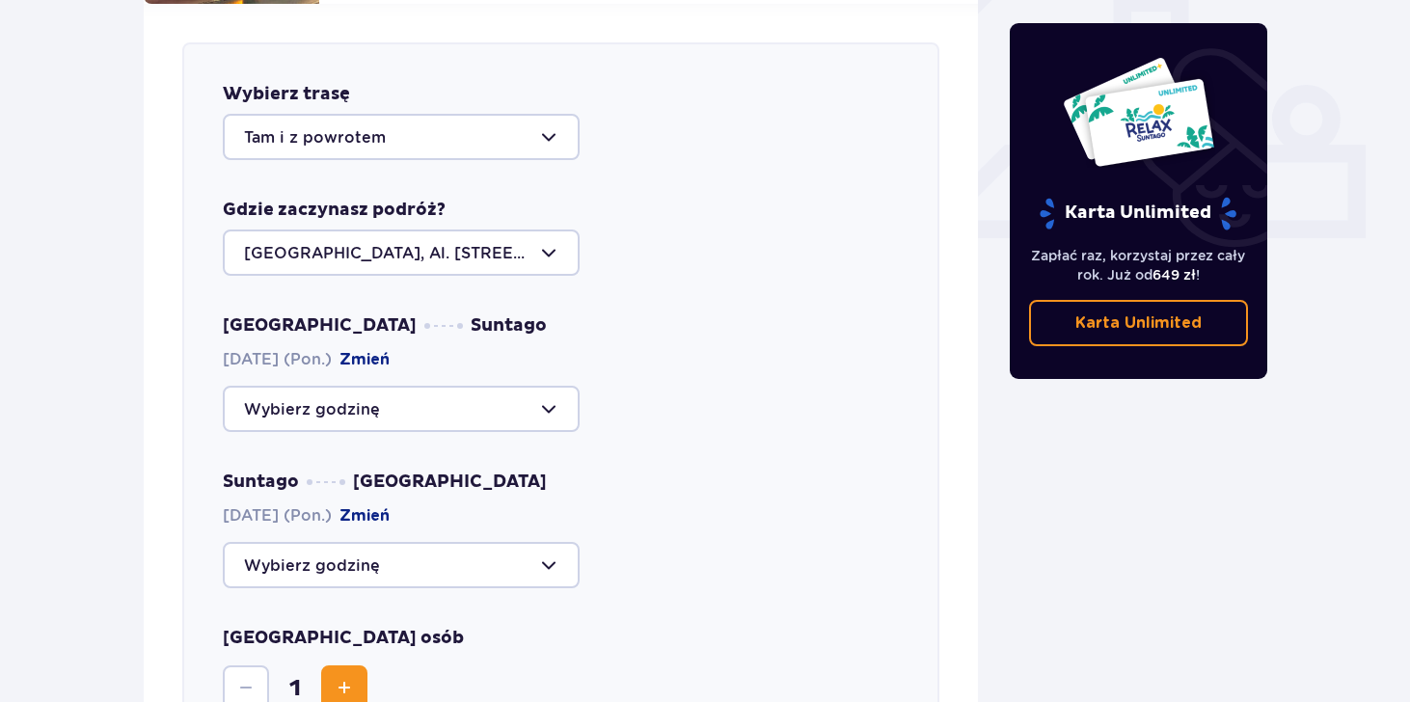
click at [370, 400] on div at bounding box center [401, 409] width 357 height 46
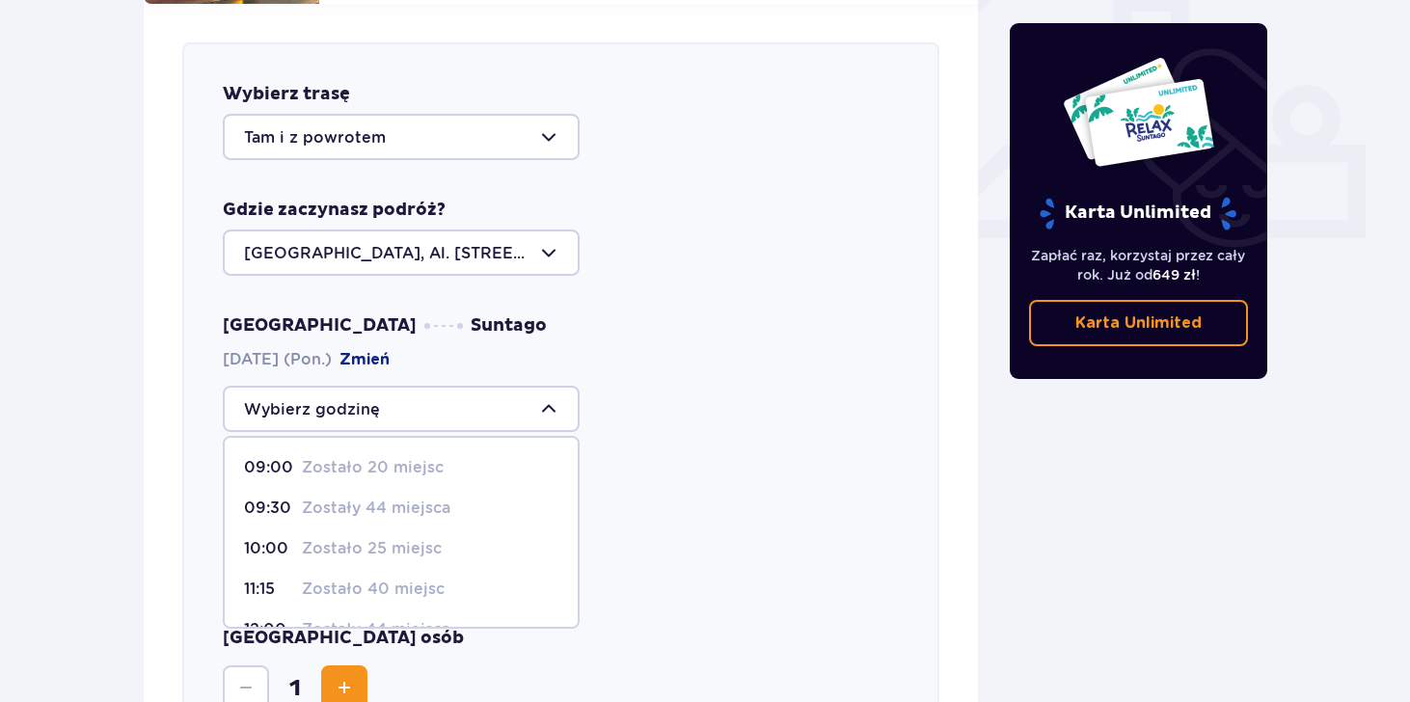
scroll to position [3, 0]
click at [411, 495] on p "Zostały 44 miejsca" at bounding box center [376, 505] width 149 height 21
type input "09:30"
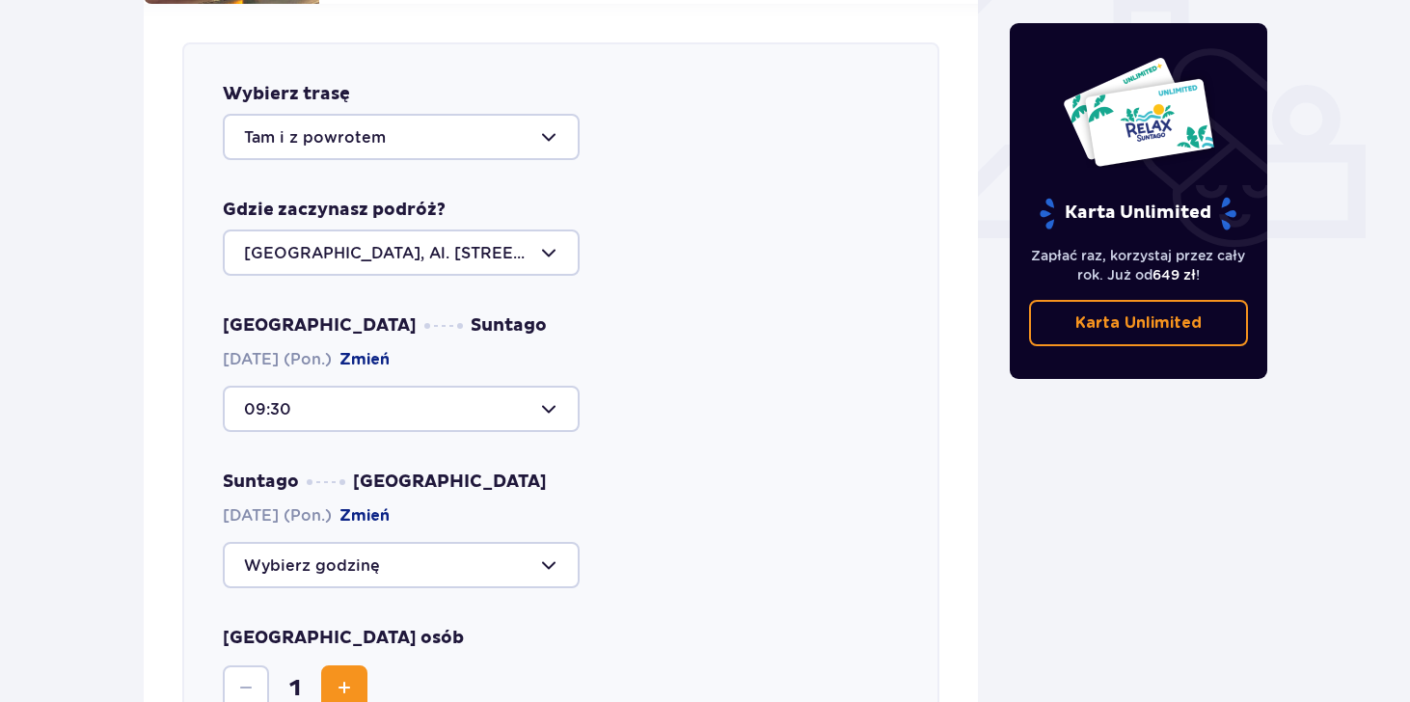
click at [316, 551] on div at bounding box center [401, 565] width 357 height 46
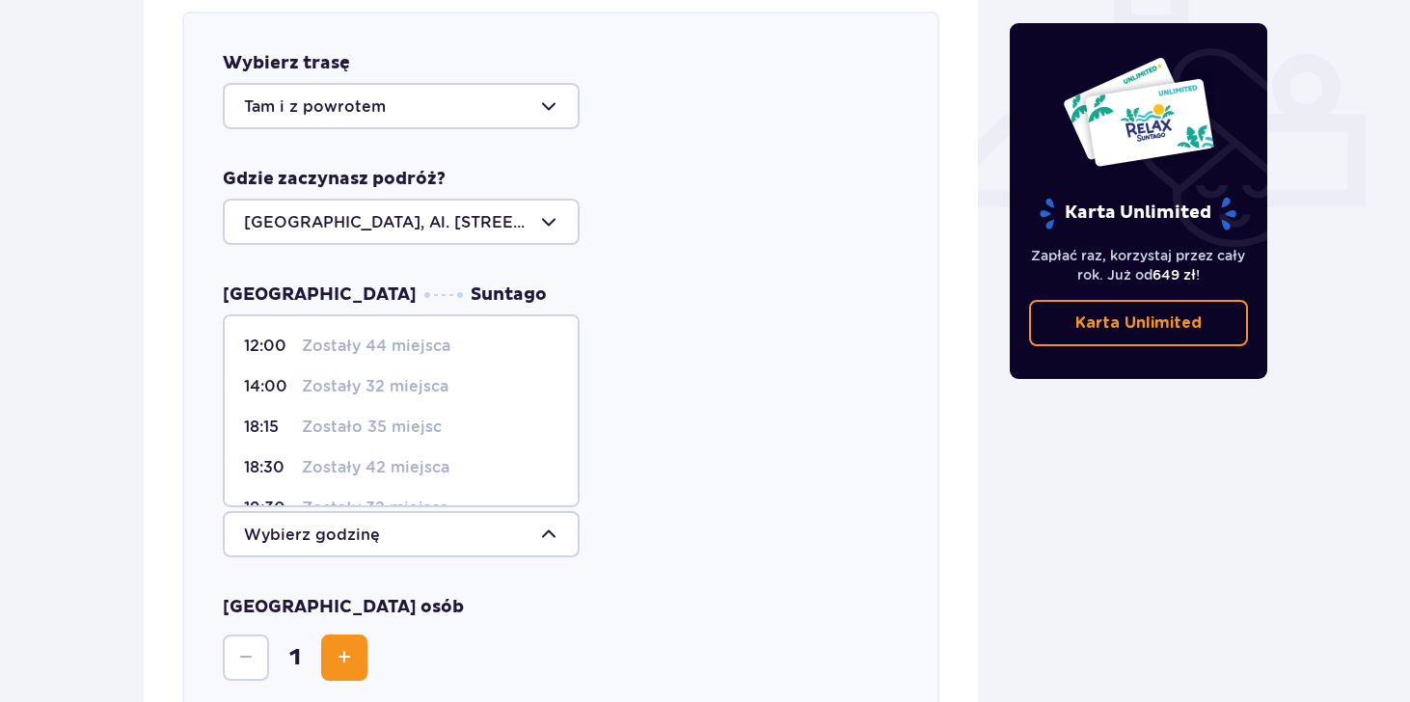
scroll to position [793, 0]
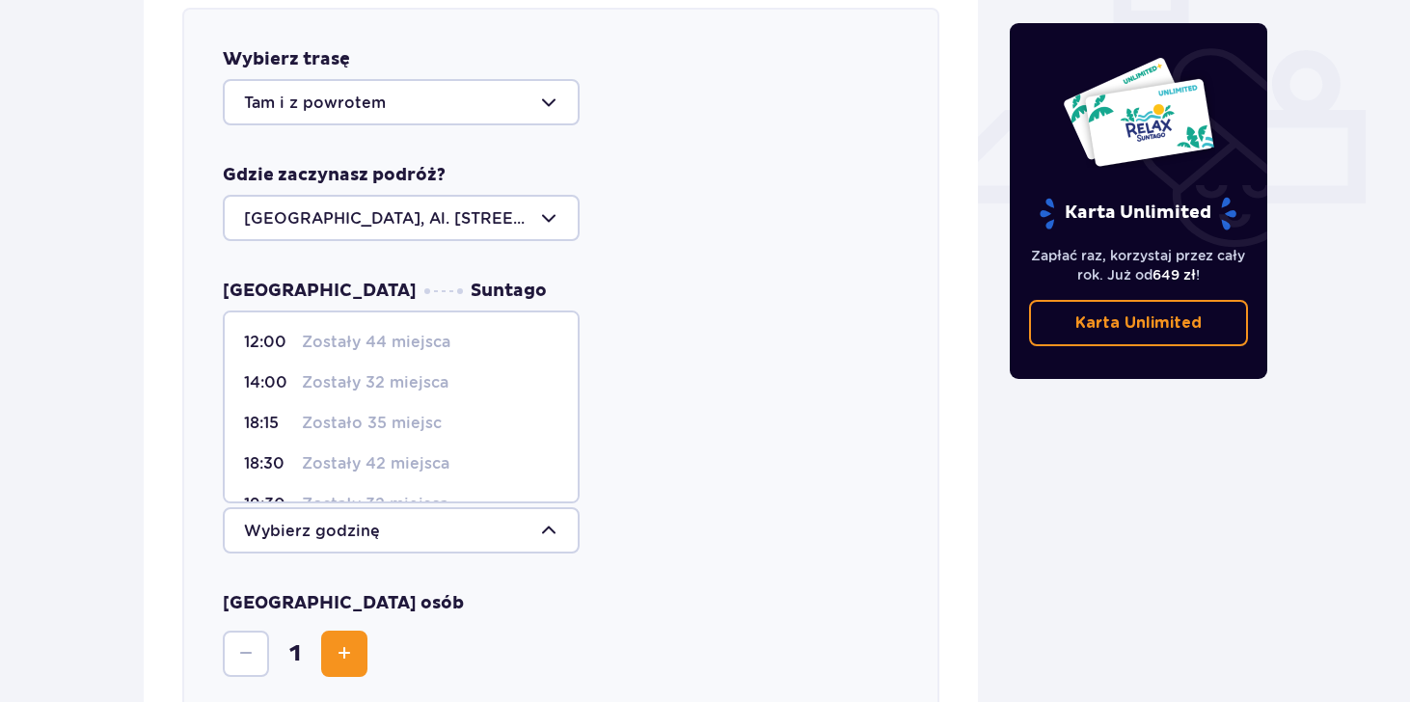
click at [400, 413] on p "Zostało 35 miejsc" at bounding box center [372, 423] width 140 height 21
type input "18:15"
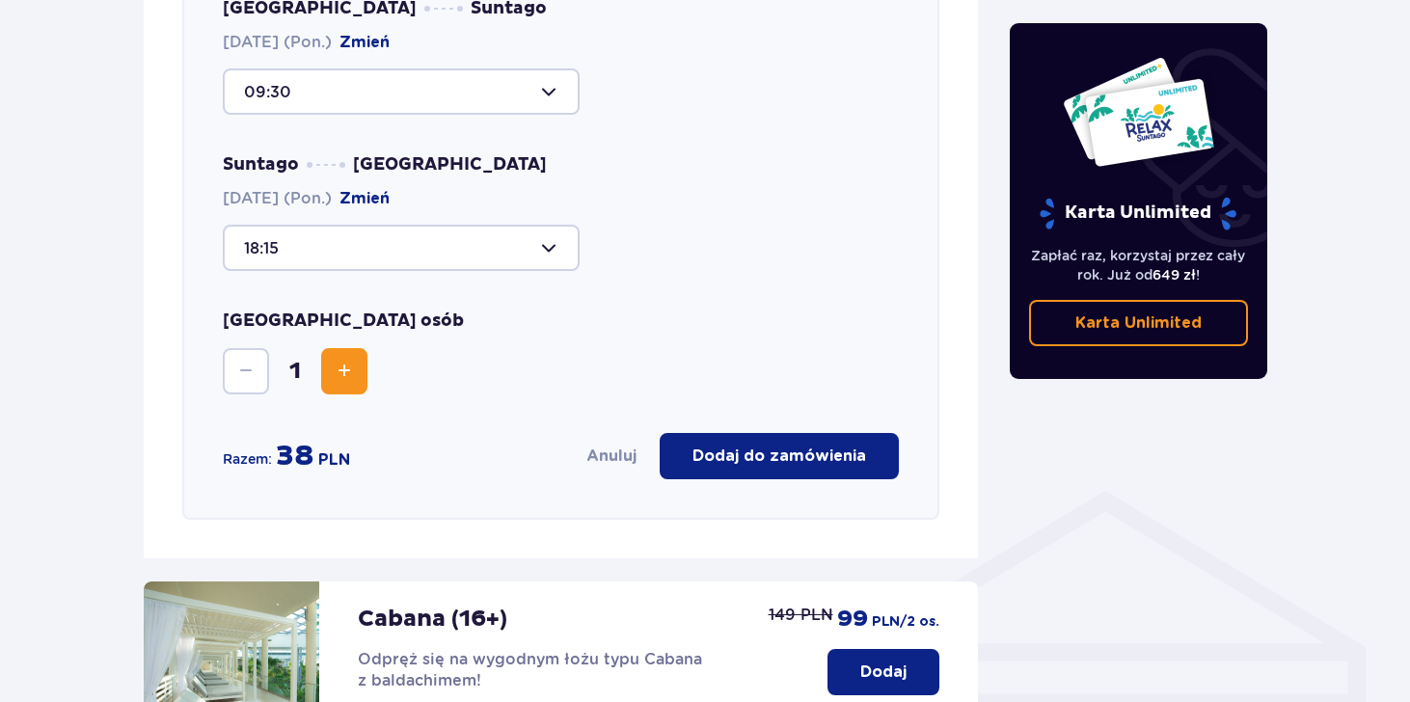
scroll to position [1072, 0]
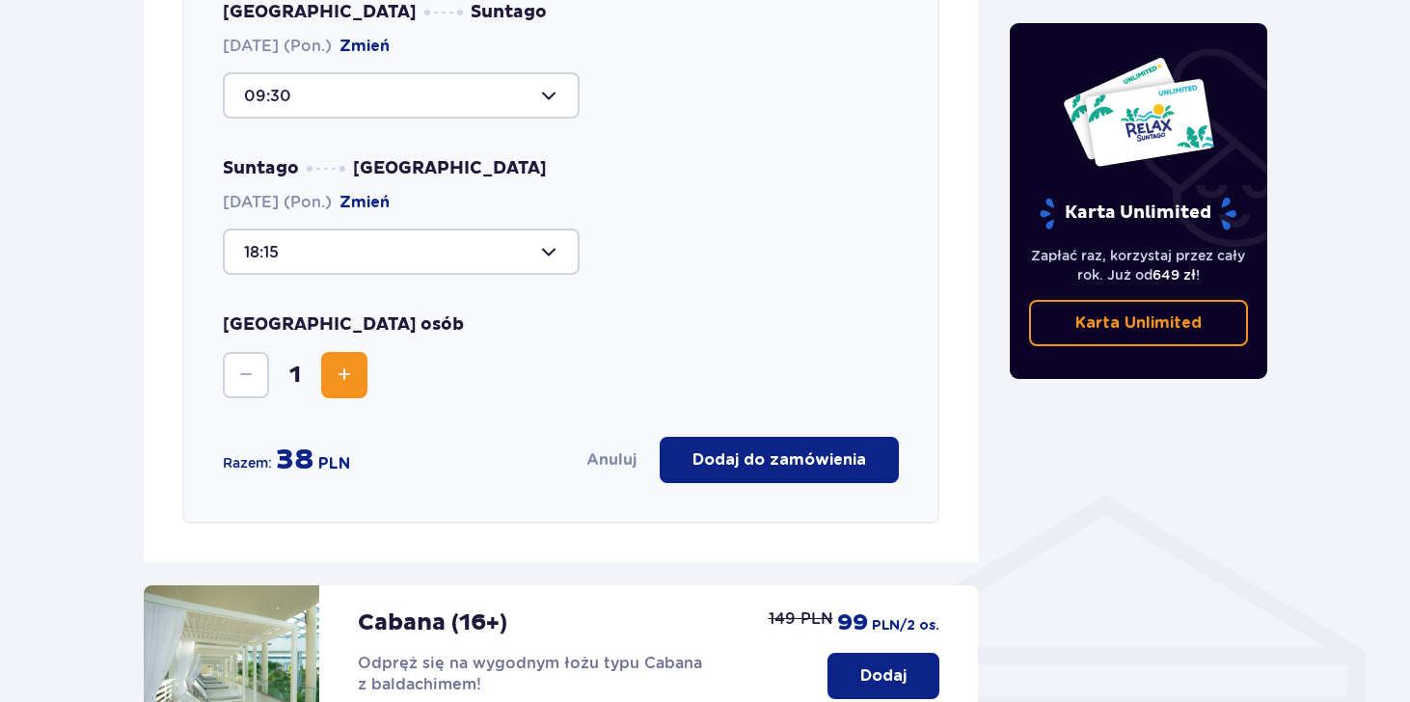
click at [377, 89] on div at bounding box center [401, 95] width 357 height 46
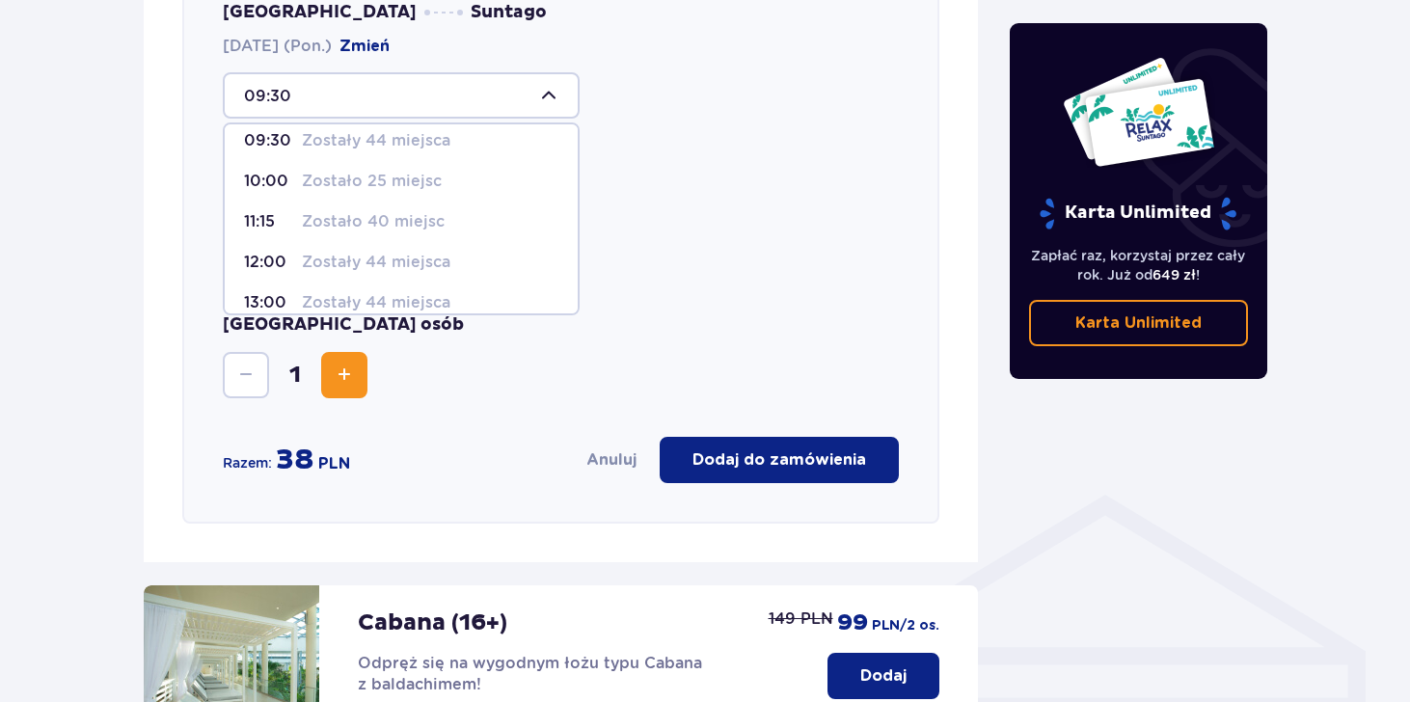
scroll to position [52, 0]
click at [371, 254] on p "Zostały 44 miejsca" at bounding box center [376, 264] width 149 height 21
type input "12:00"
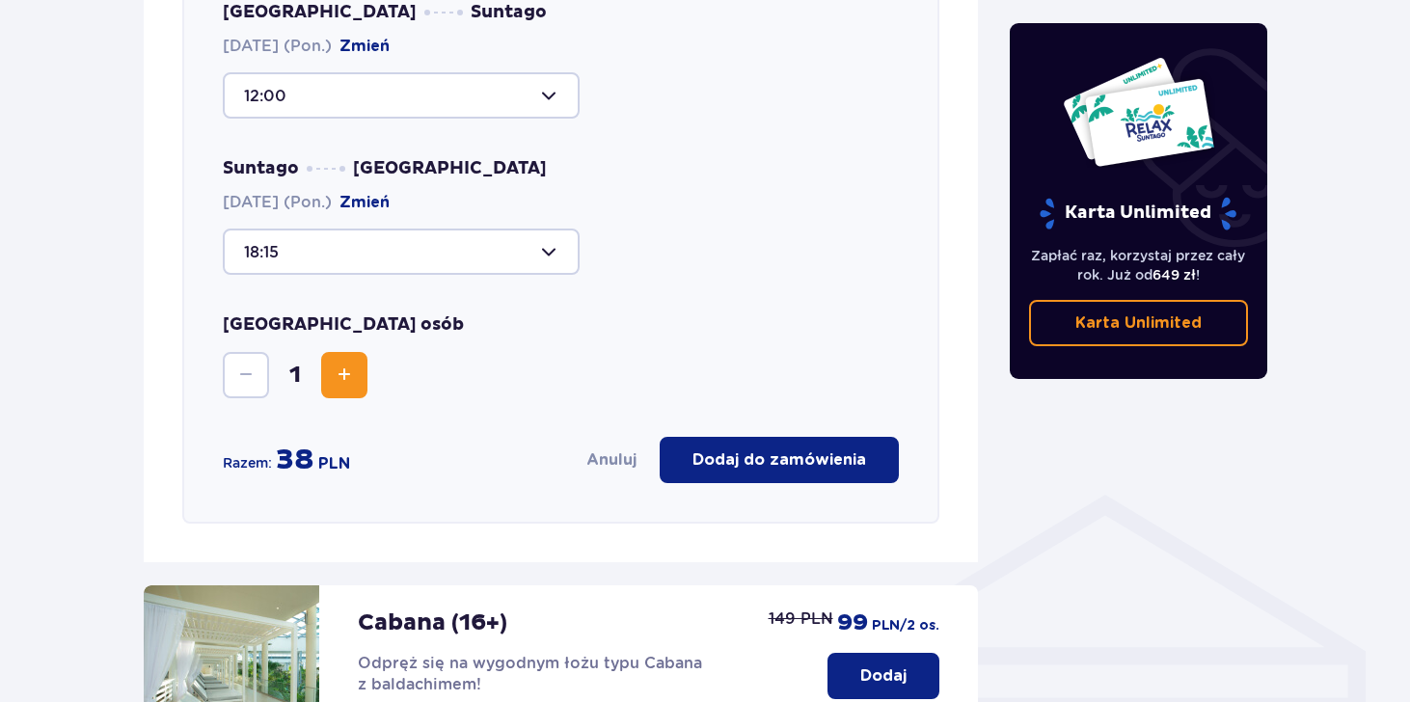
click at [417, 238] on div at bounding box center [401, 252] width 357 height 46
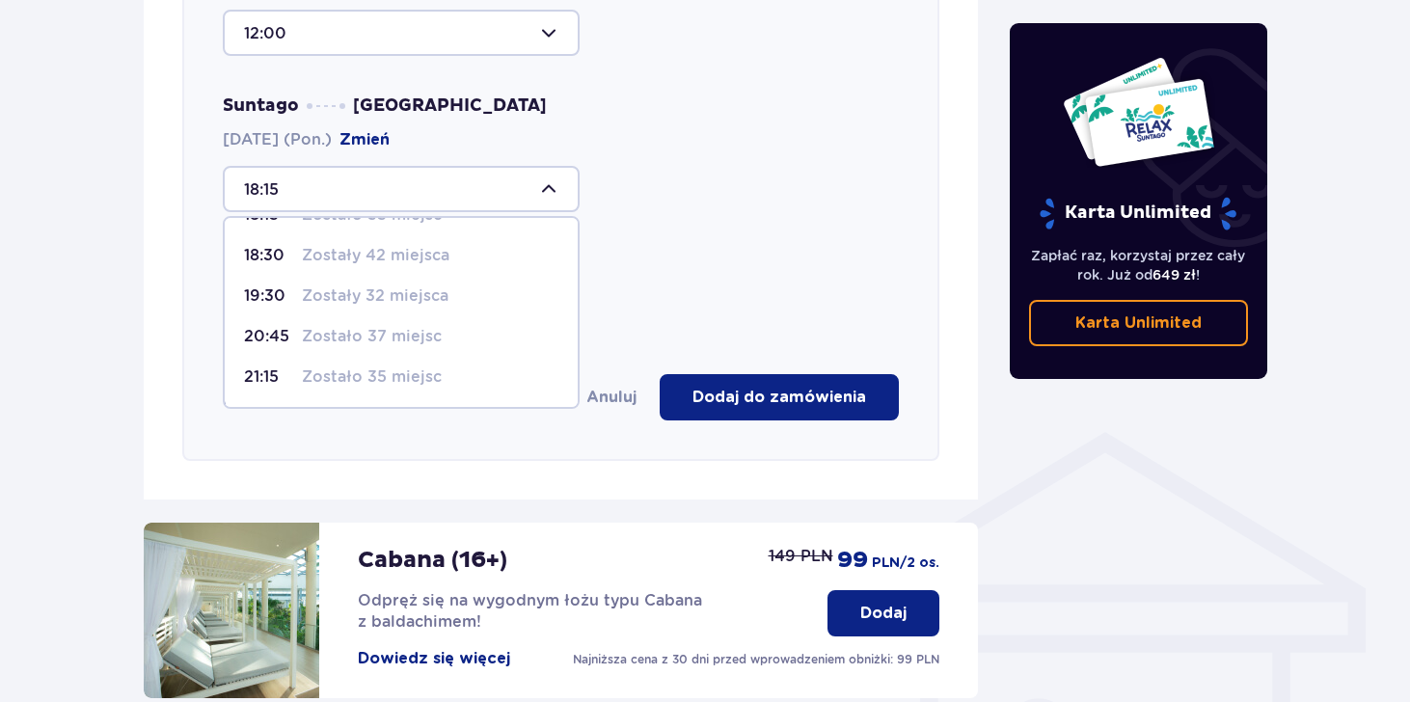
scroll to position [1162, 0]
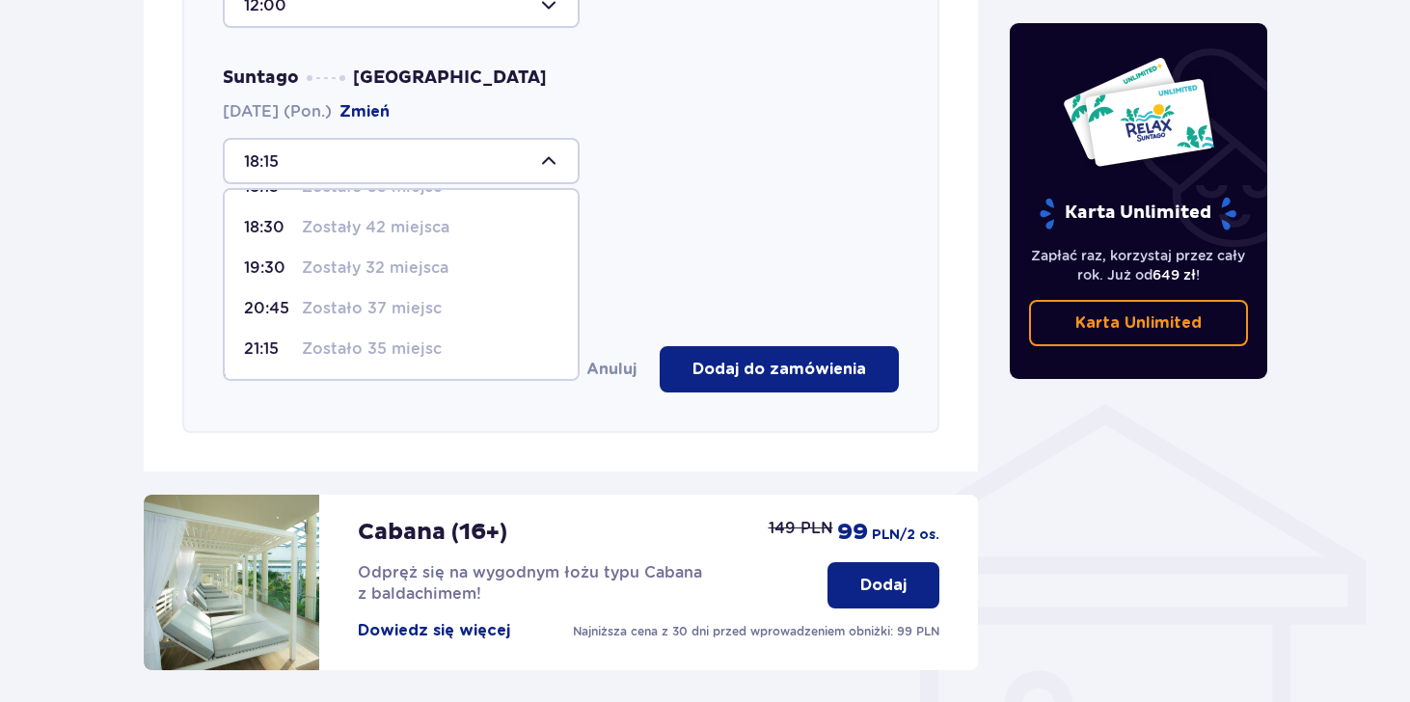
click at [366, 298] on p "Zostało 37 miejsc" at bounding box center [372, 308] width 140 height 21
type input "20:45"
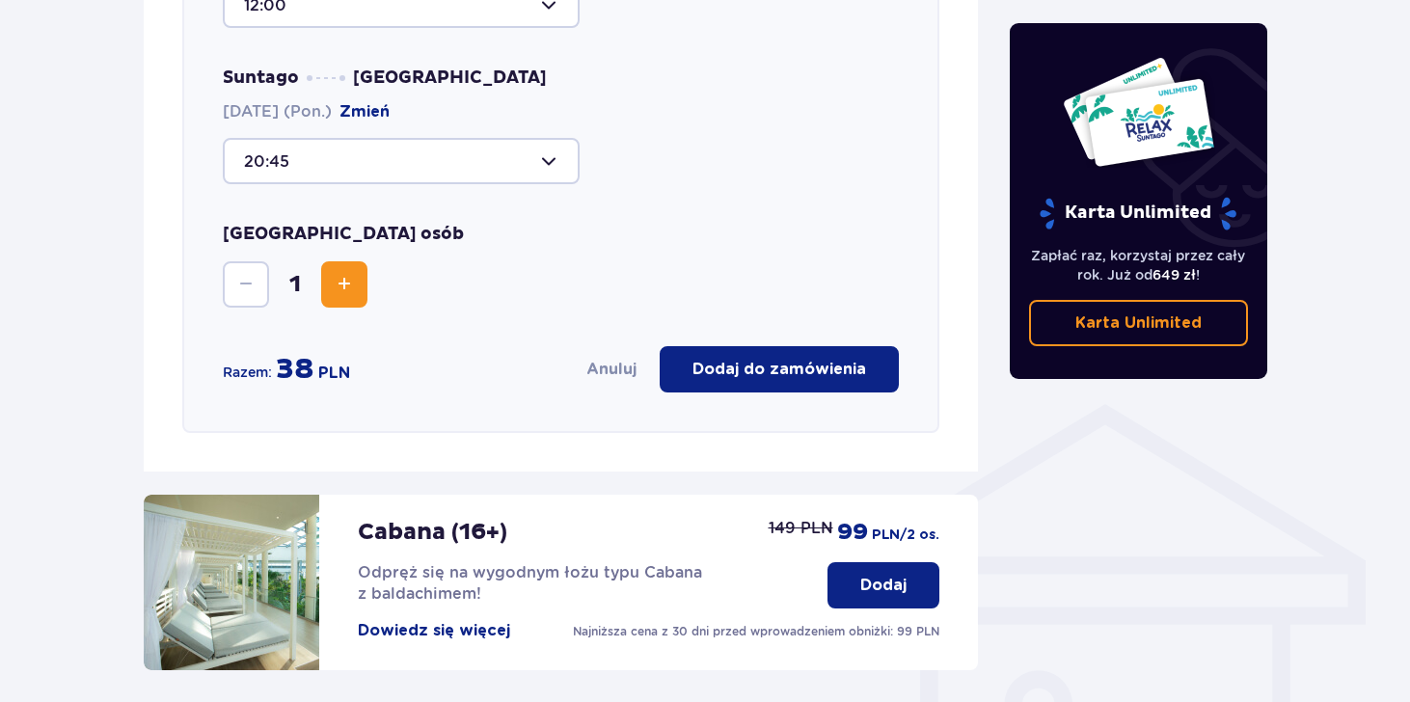
click at [352, 273] on span "Zwiększ" at bounding box center [344, 284] width 23 height 23
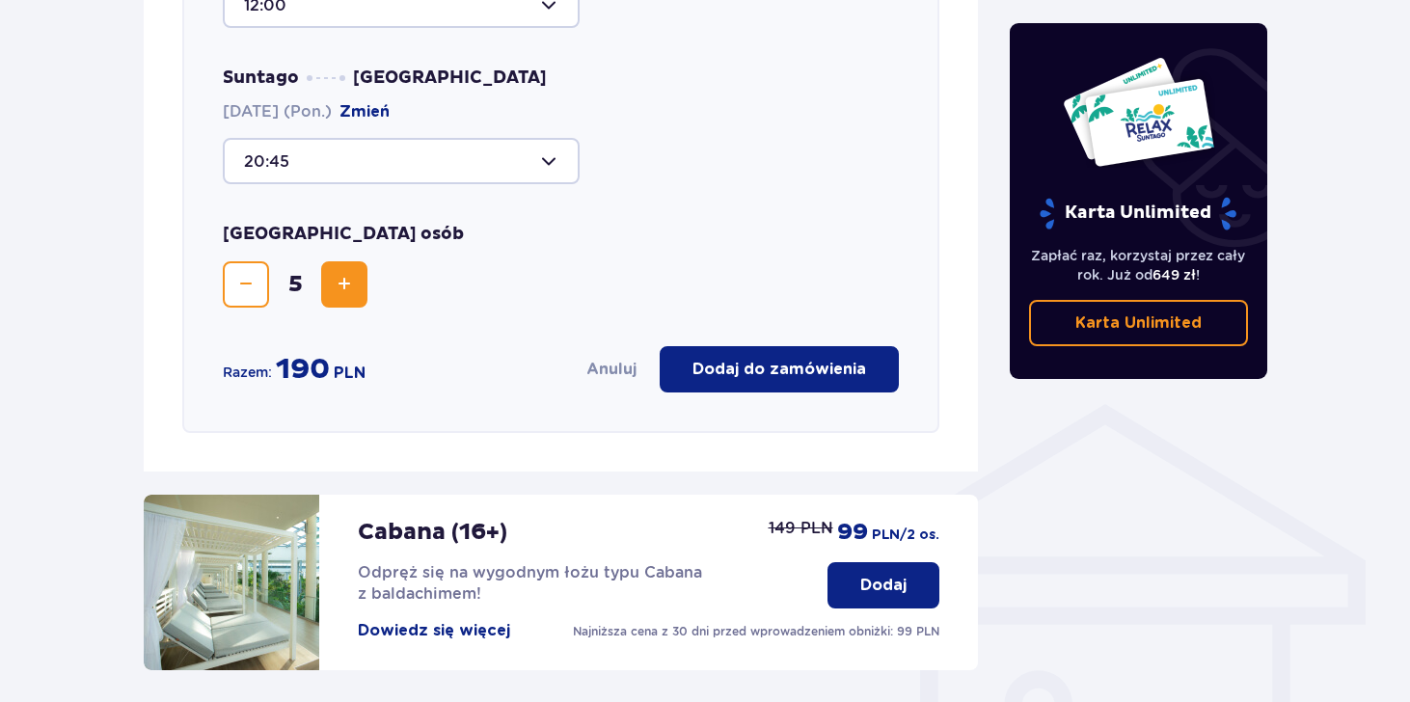
click at [352, 273] on span "Zwiększ" at bounding box center [344, 284] width 23 height 23
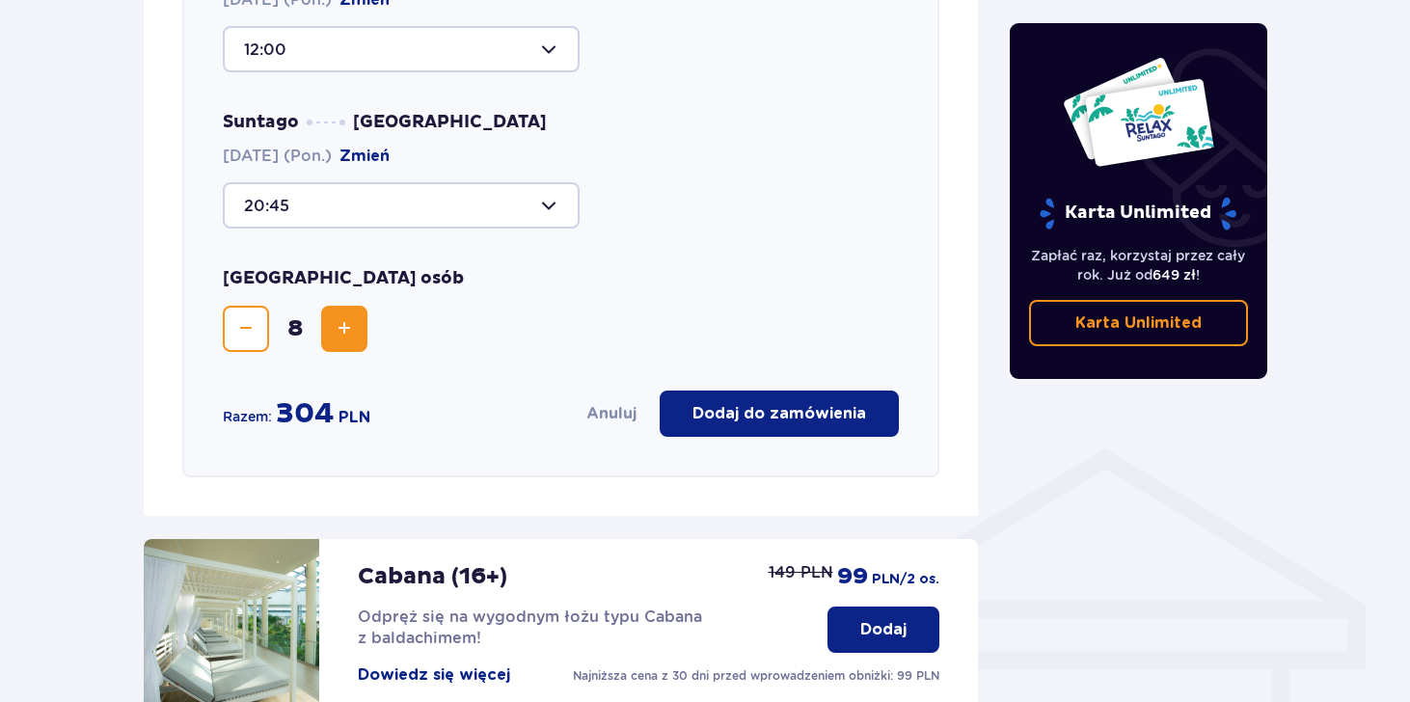
scroll to position [1123, 0]
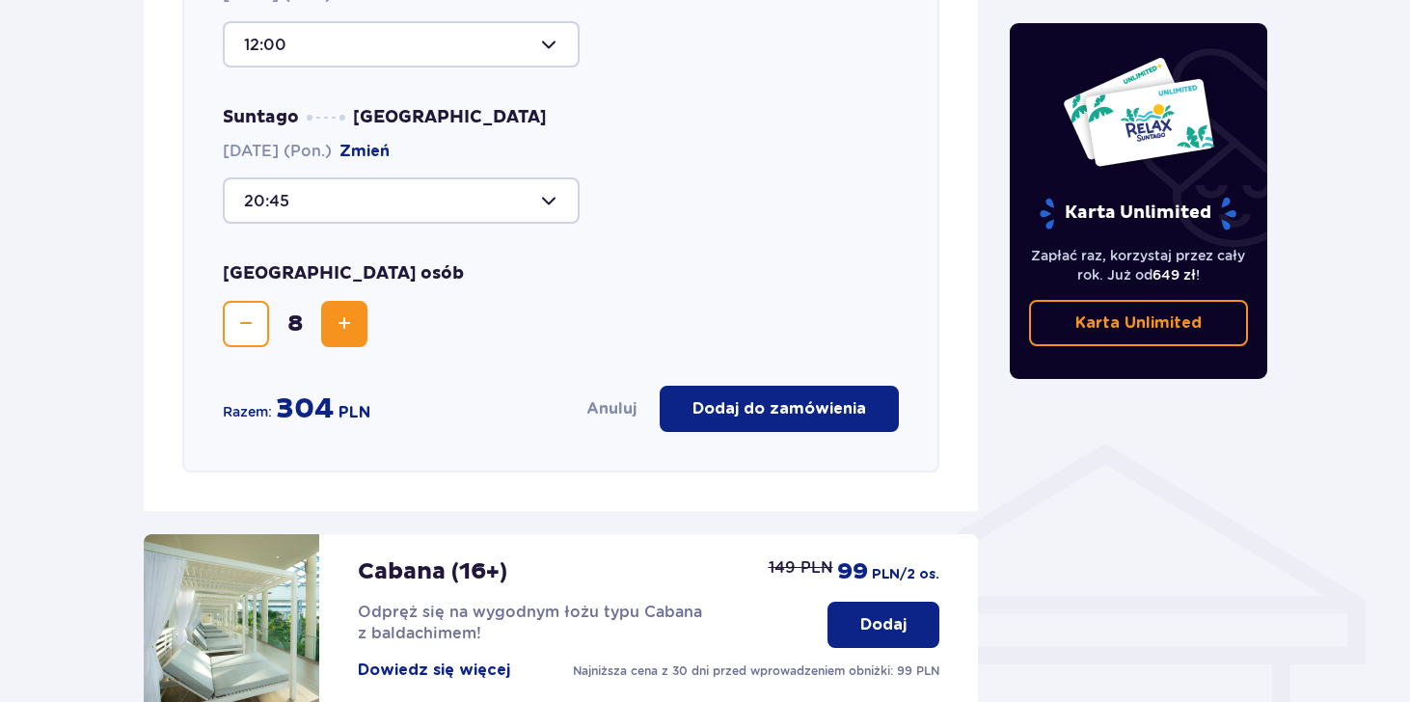
click at [347, 316] on span "Zwiększ" at bounding box center [344, 324] width 23 height 23
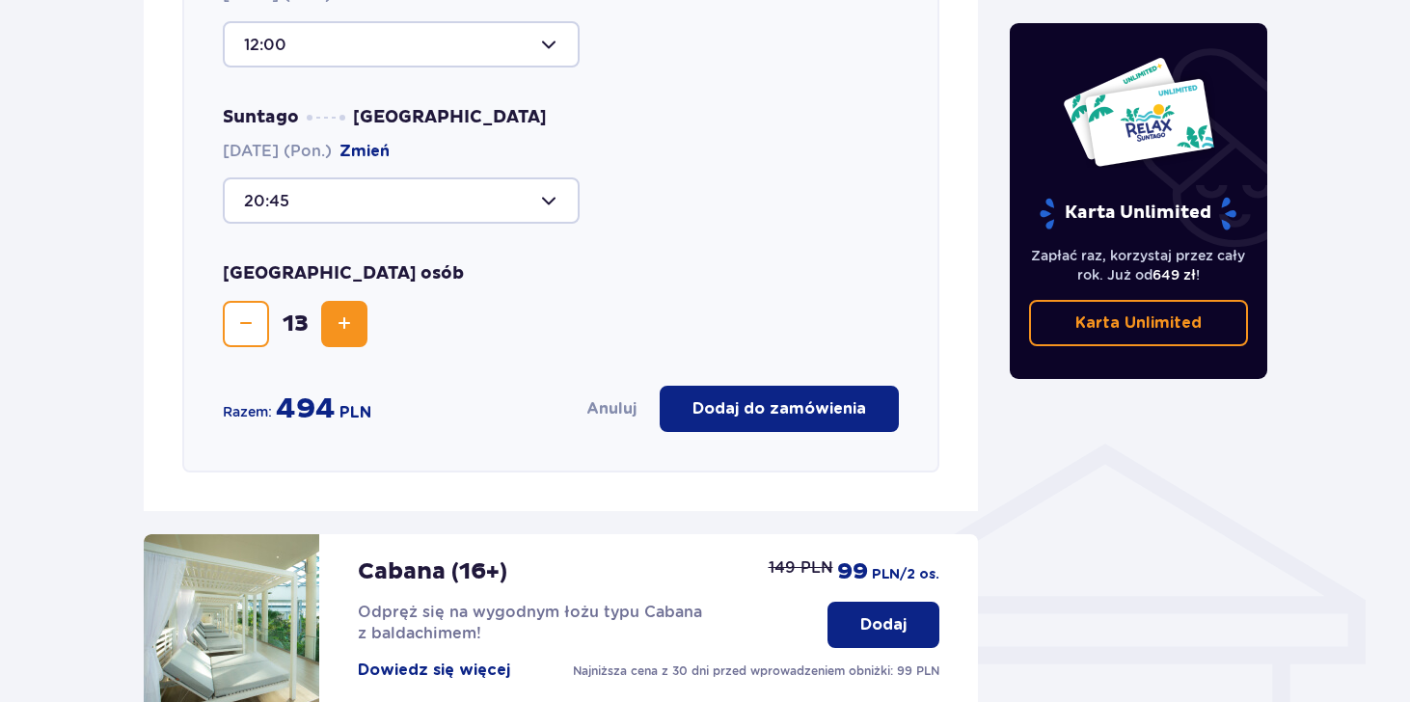
click at [347, 316] on span "Zwiększ" at bounding box center [344, 324] width 23 height 23
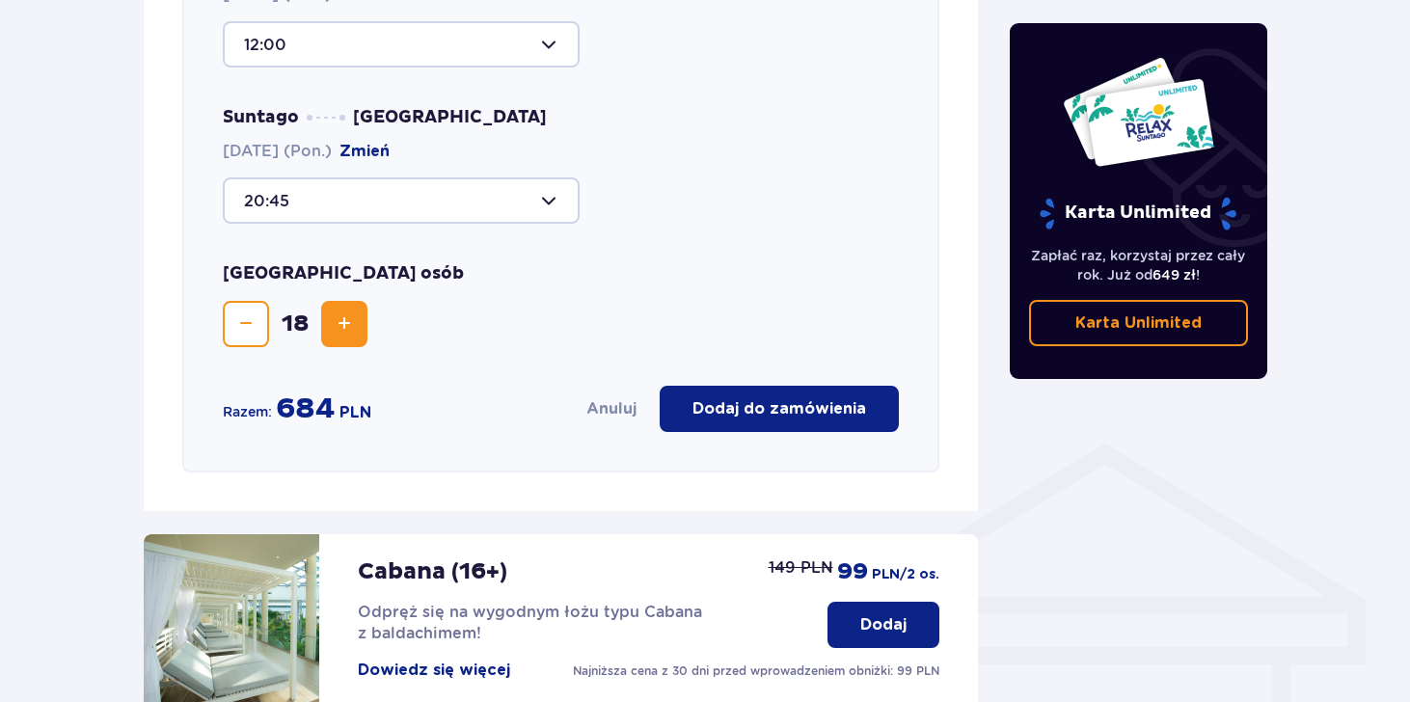
click at [249, 313] on span "Zmniejsz" at bounding box center [245, 324] width 23 height 23
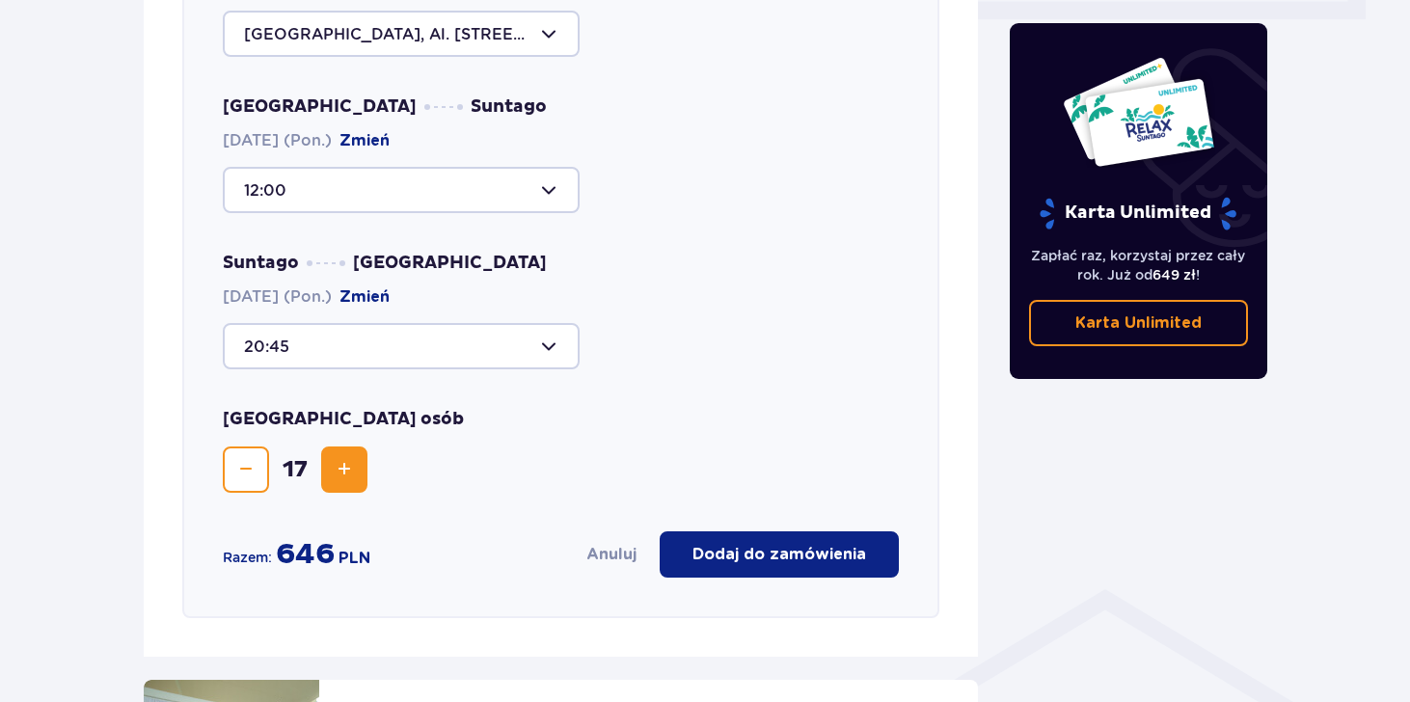
scroll to position [947, 0]
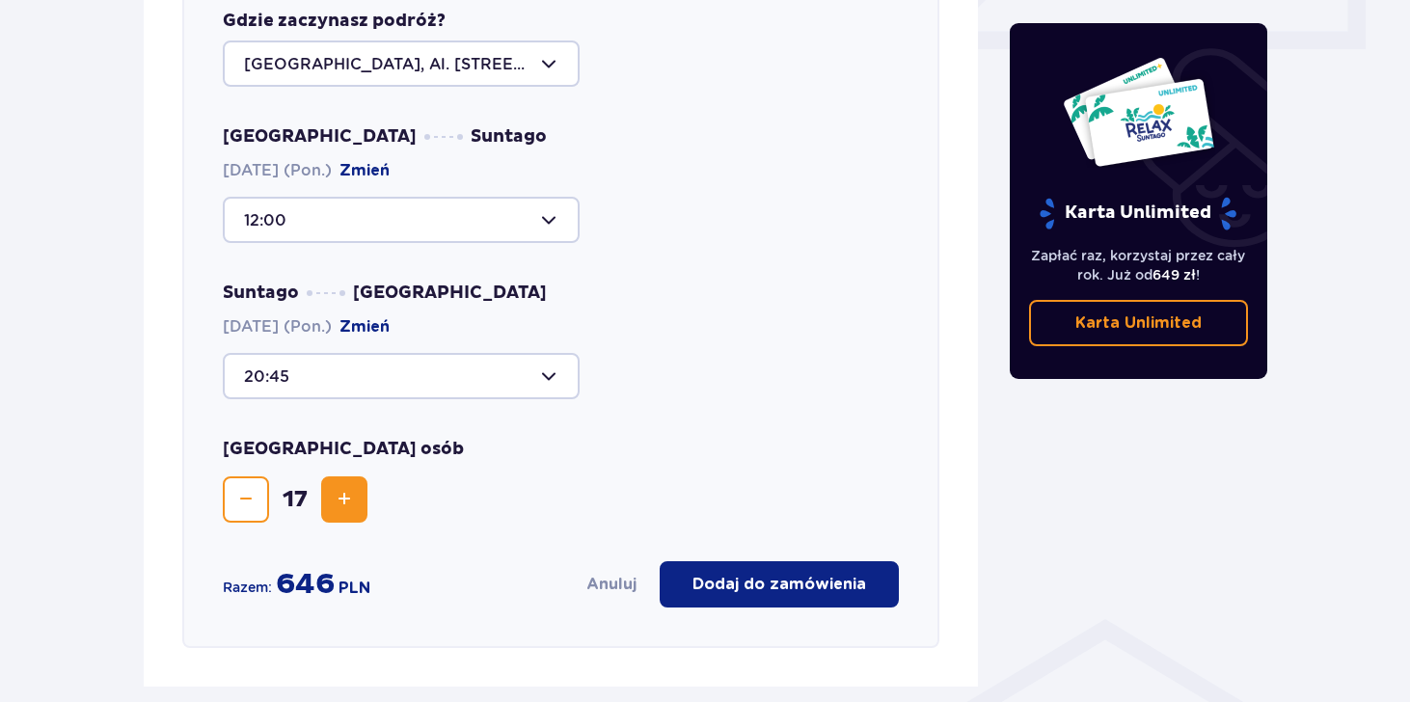
click at [235, 494] on button "Zmniejsz" at bounding box center [246, 500] width 46 height 46
click at [240, 488] on span "Zmniejsz" at bounding box center [245, 499] width 23 height 23
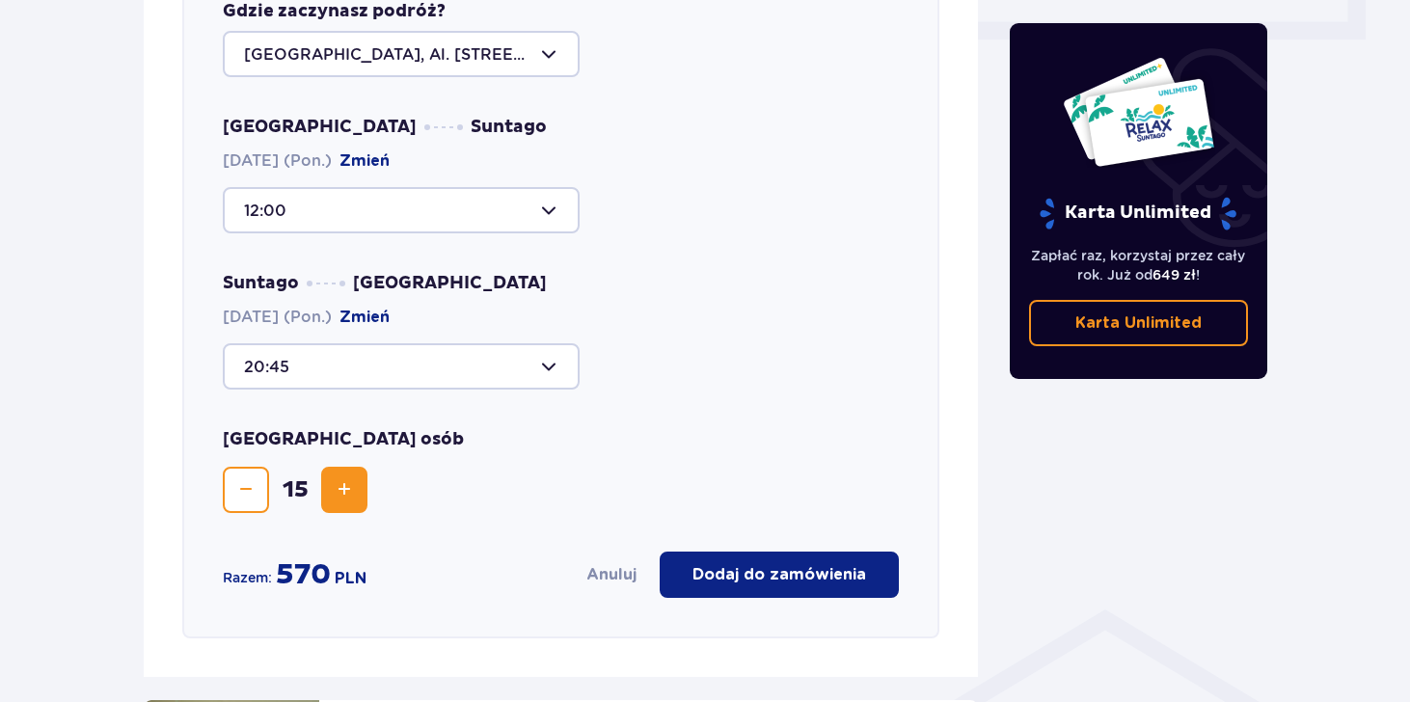
scroll to position [959, 0]
